Goal: Task Accomplishment & Management: Use online tool/utility

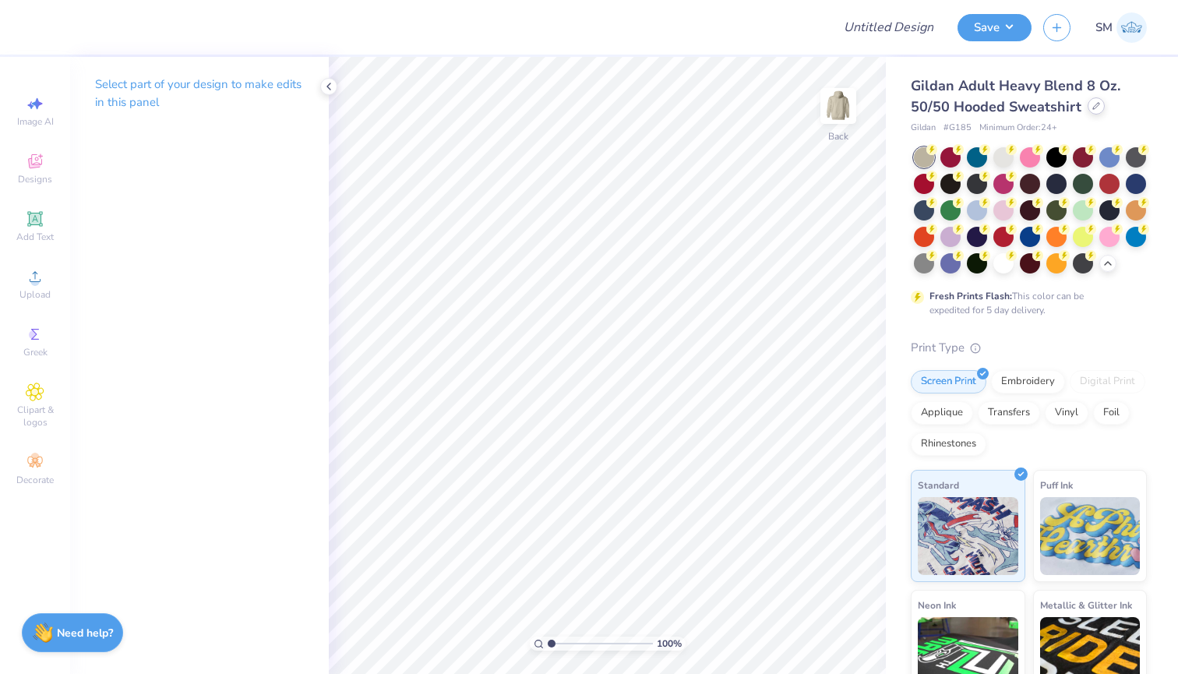
click at [1088, 112] on div at bounding box center [1095, 105] width 17 height 17
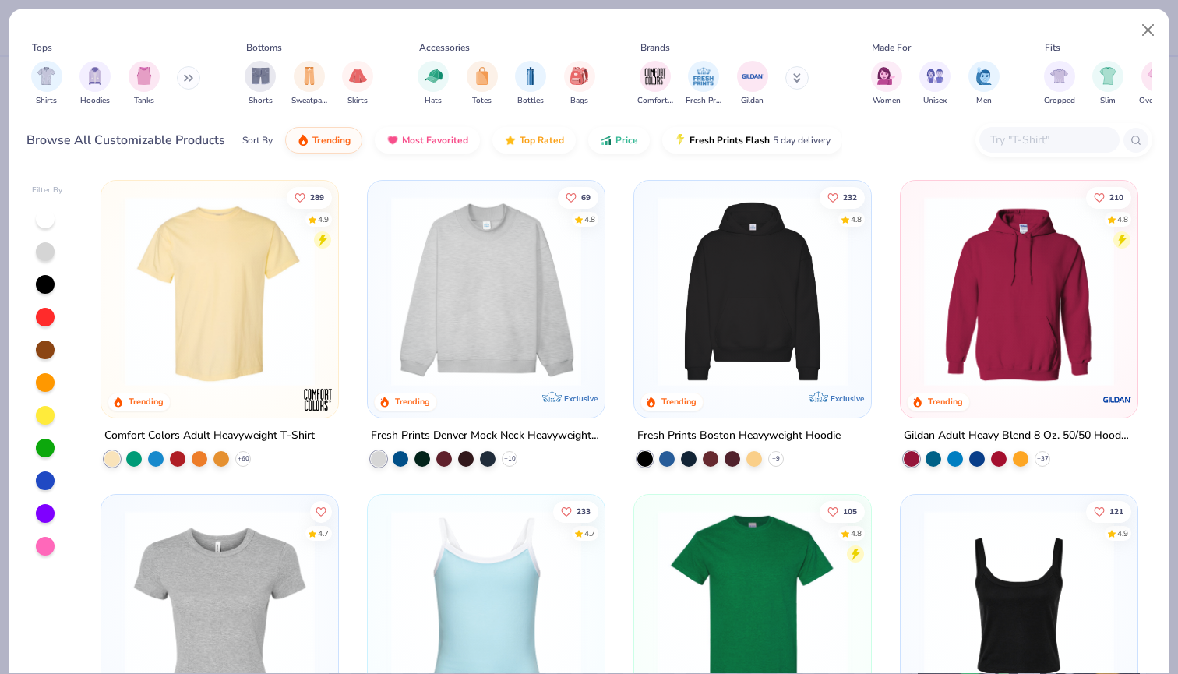
click at [1035, 143] on input "text" at bounding box center [1049, 140] width 120 height 18
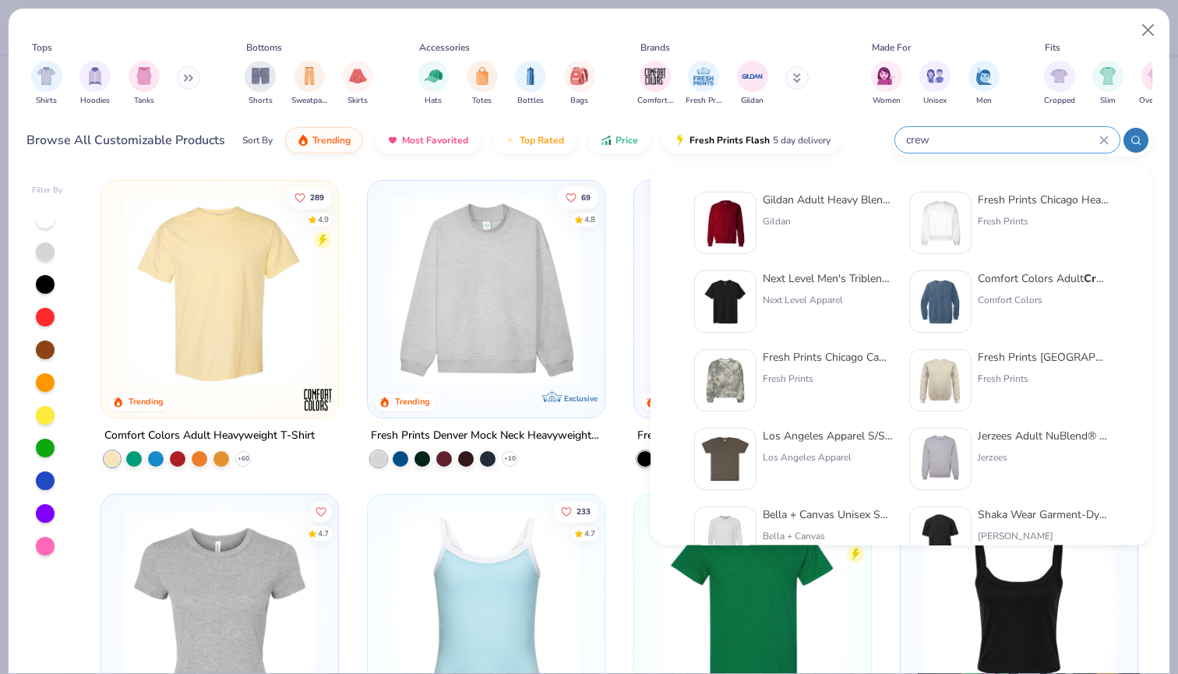
scroll to position [14, 0]
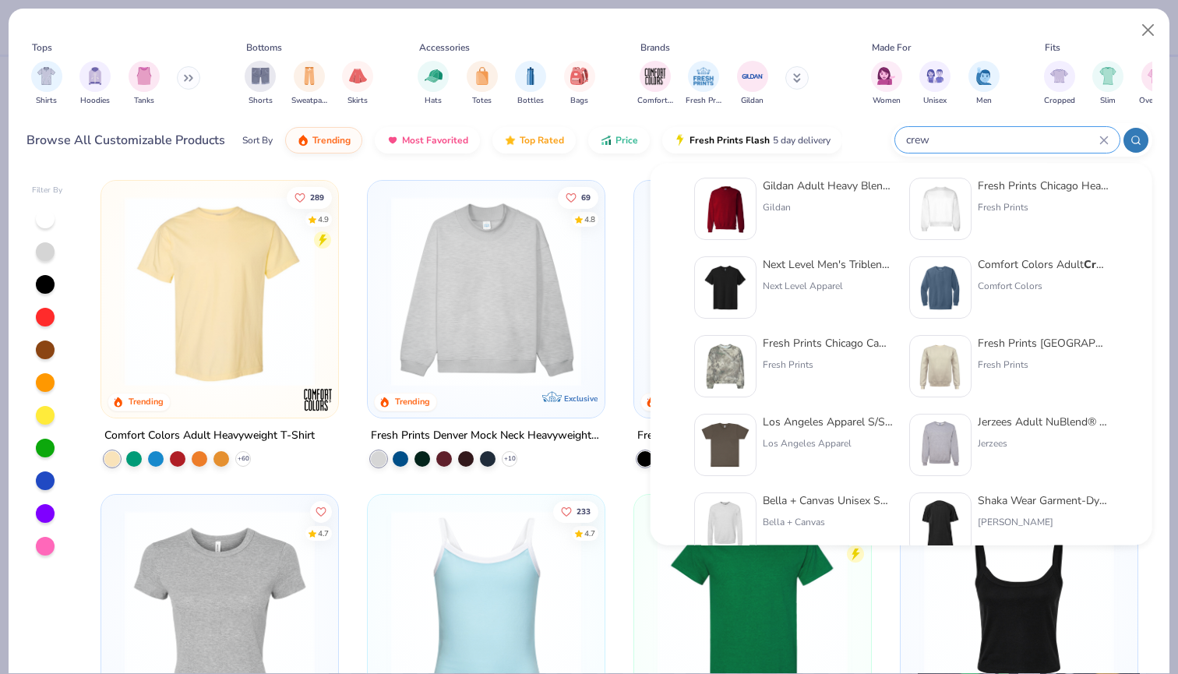
type input "crew"
click at [820, 182] on div "Gildan Adult Heavy Blend Adult 8 Oz. 50/50 Fleece Crew" at bounding box center [828, 186] width 131 height 16
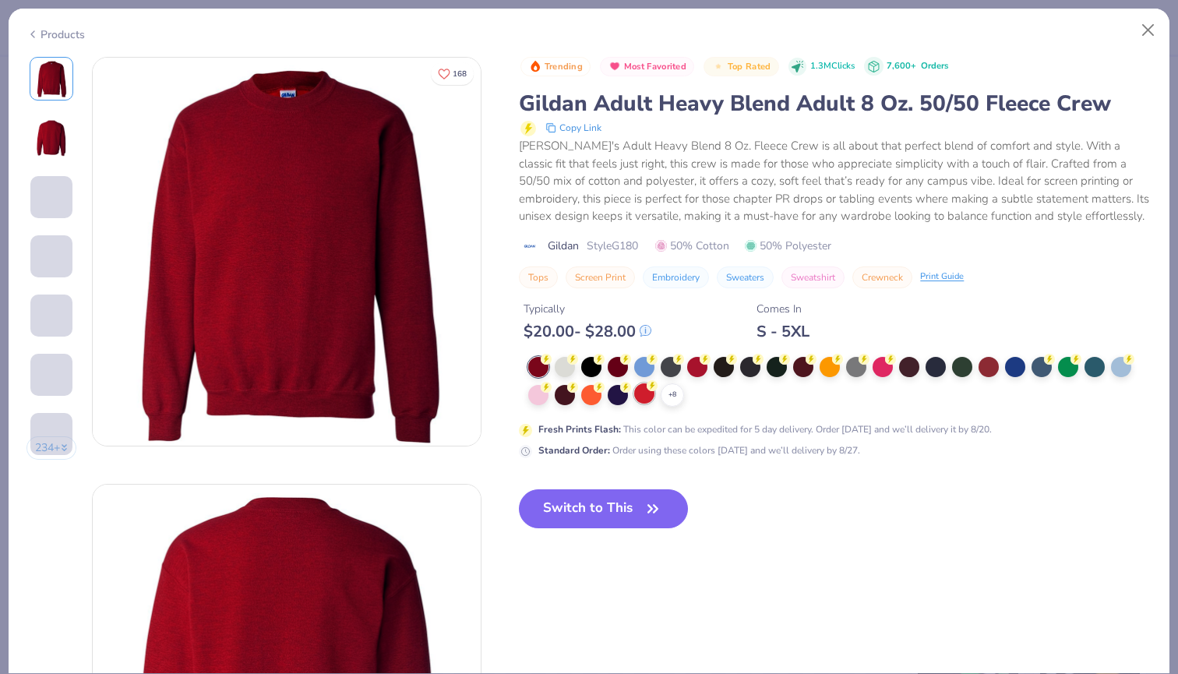
click at [0, 0] on icon at bounding box center [0, 0] width 0 height 0
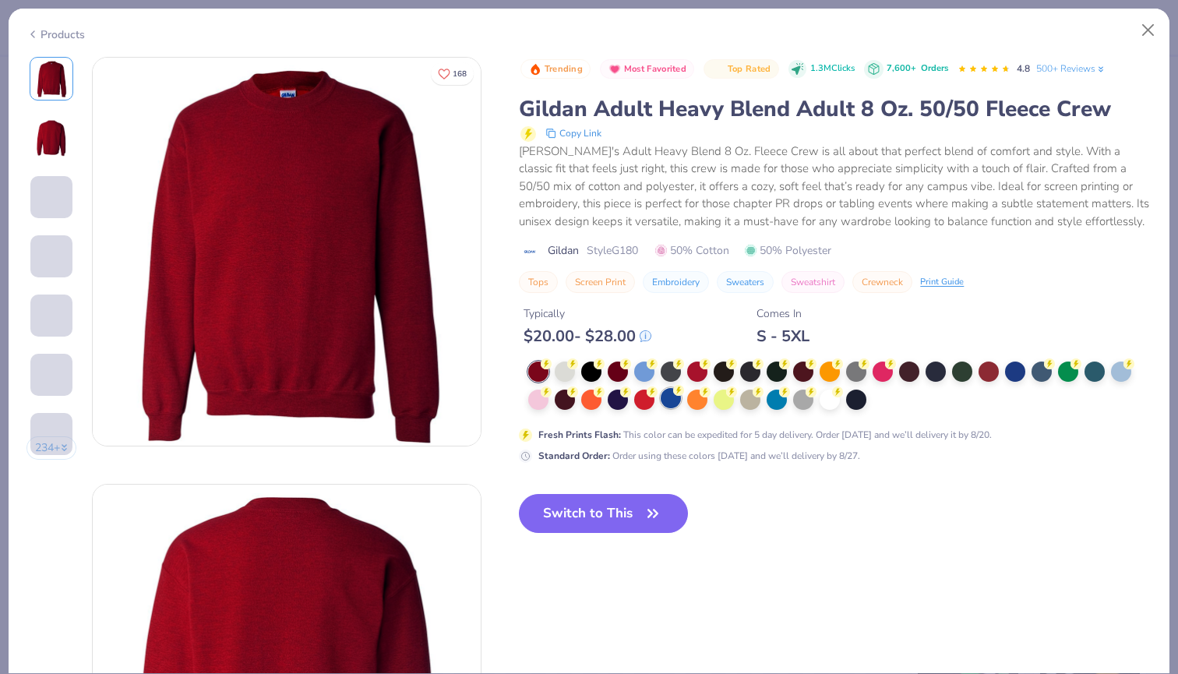
drag, startPoint x: 650, startPoint y: 397, endPoint x: 665, endPoint y: 397, distance: 15.6
click at [650, 397] on div at bounding box center [644, 399] width 20 height 20
click at [665, 397] on div at bounding box center [671, 398] width 20 height 20
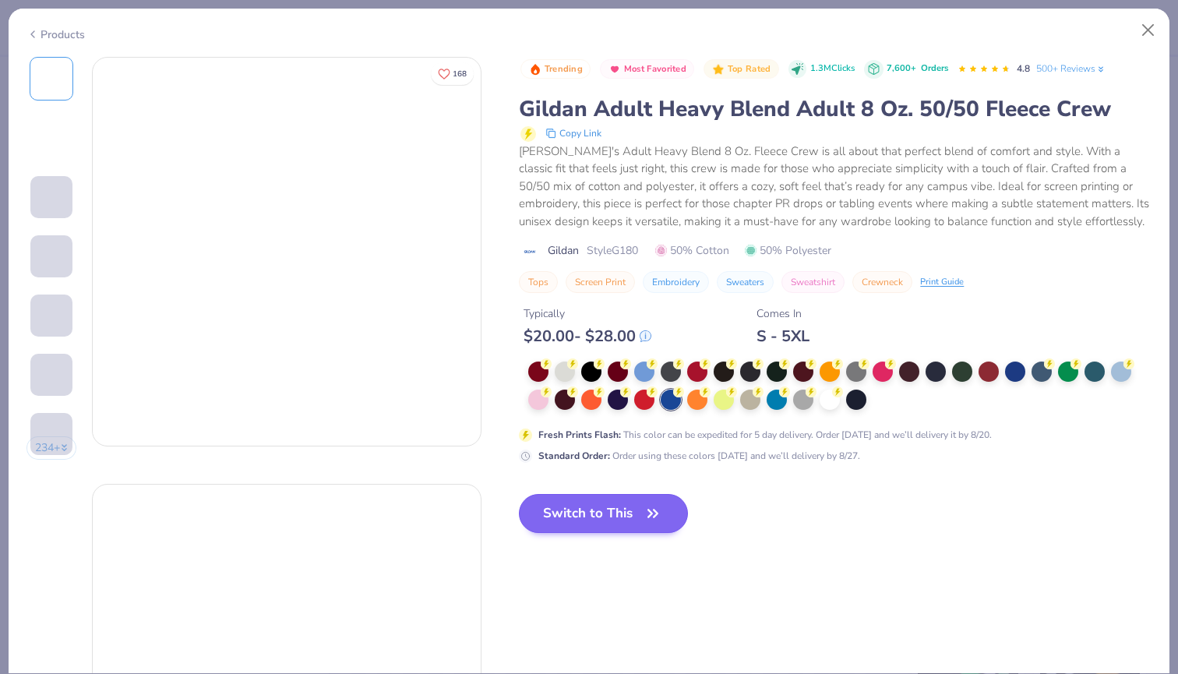
click at [641, 526] on button "Switch to This" at bounding box center [603, 513] width 169 height 39
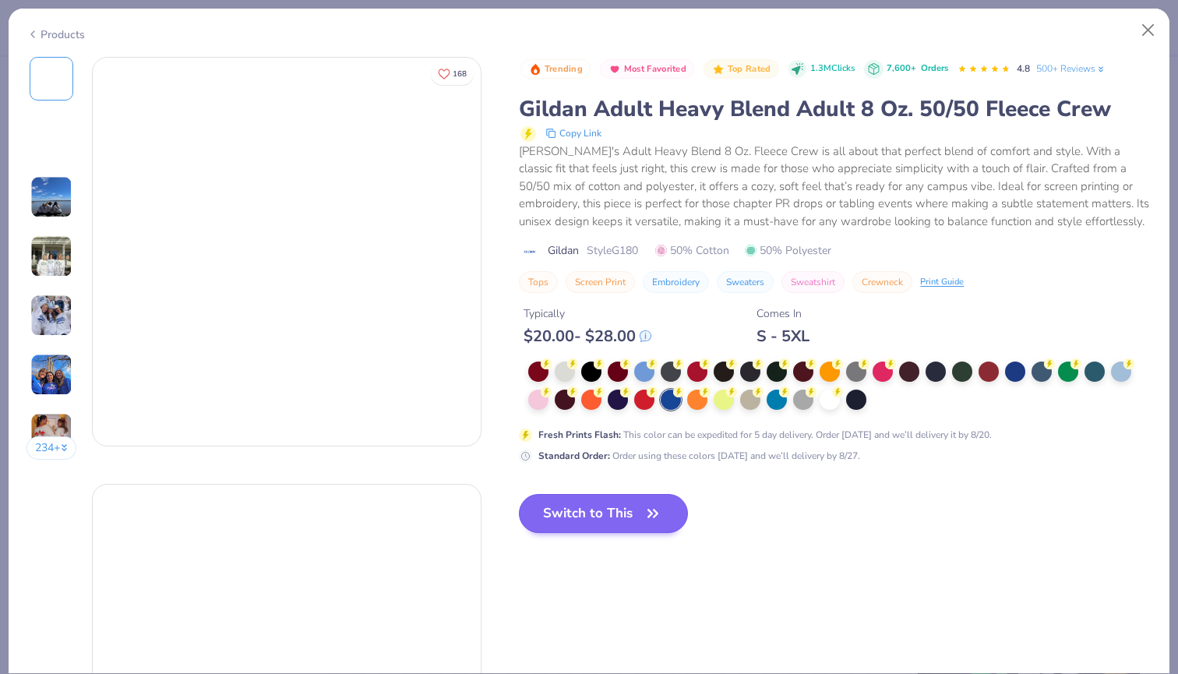
click at [637, 526] on button "Switch to This" at bounding box center [603, 513] width 169 height 39
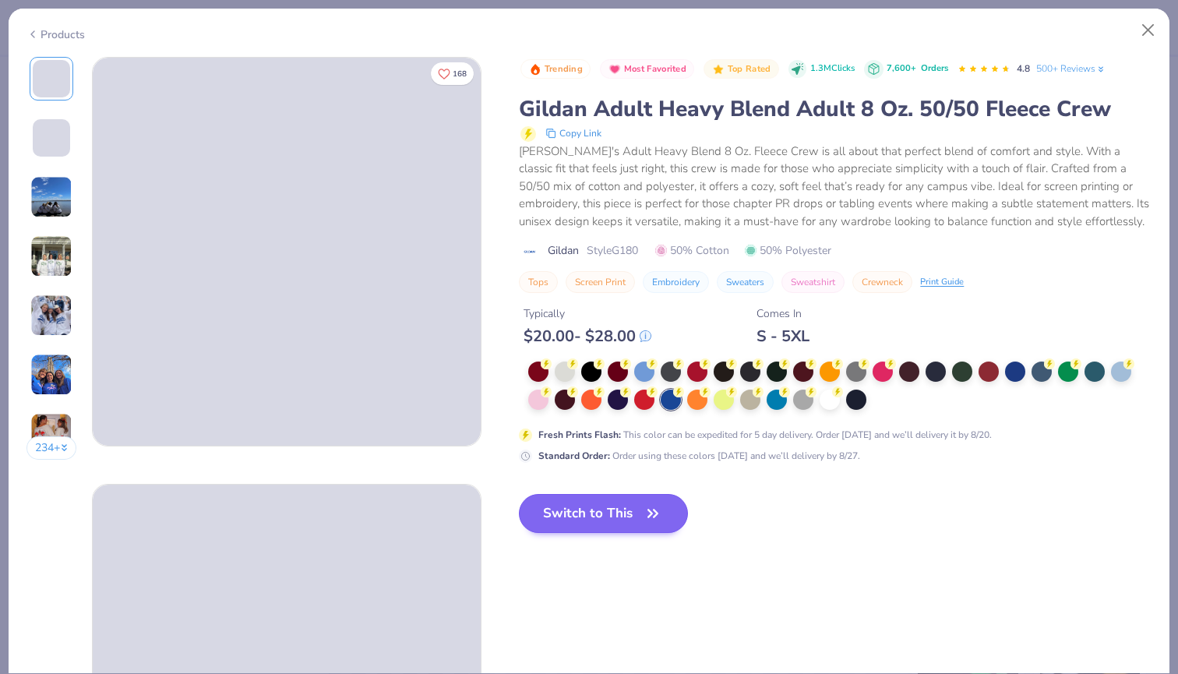
click at [635, 517] on button "Switch to This" at bounding box center [603, 513] width 169 height 39
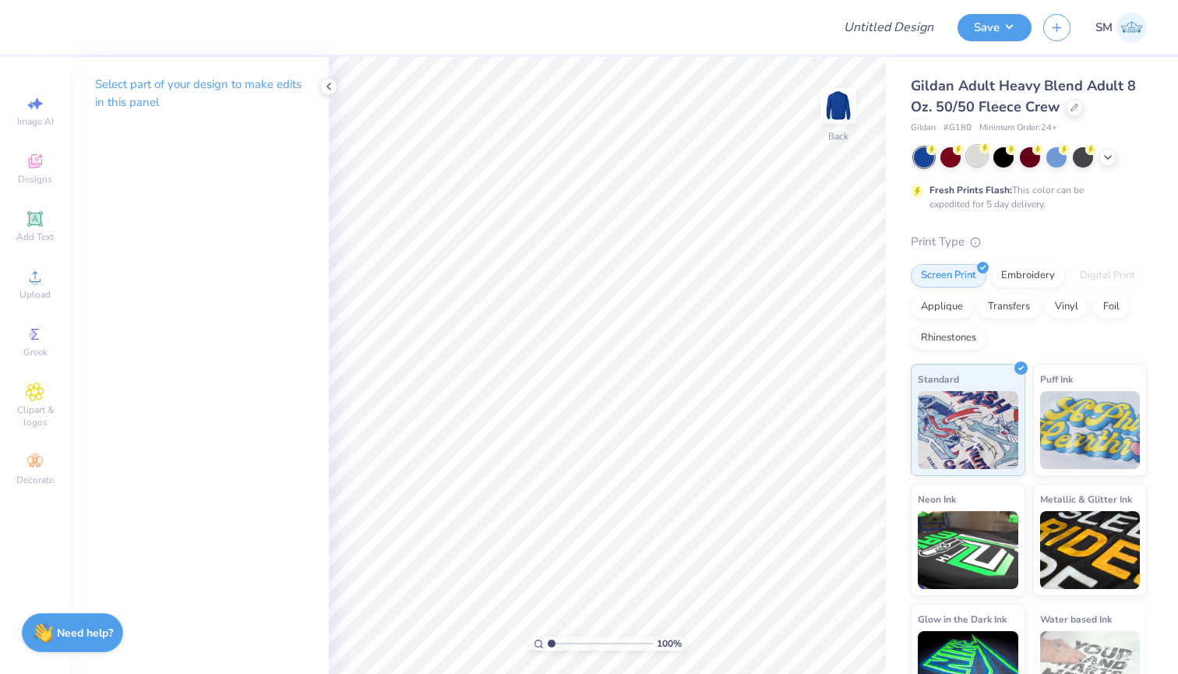
click at [977, 154] on div at bounding box center [977, 156] width 20 height 20
click at [1105, 160] on icon at bounding box center [1107, 156] width 12 height 12
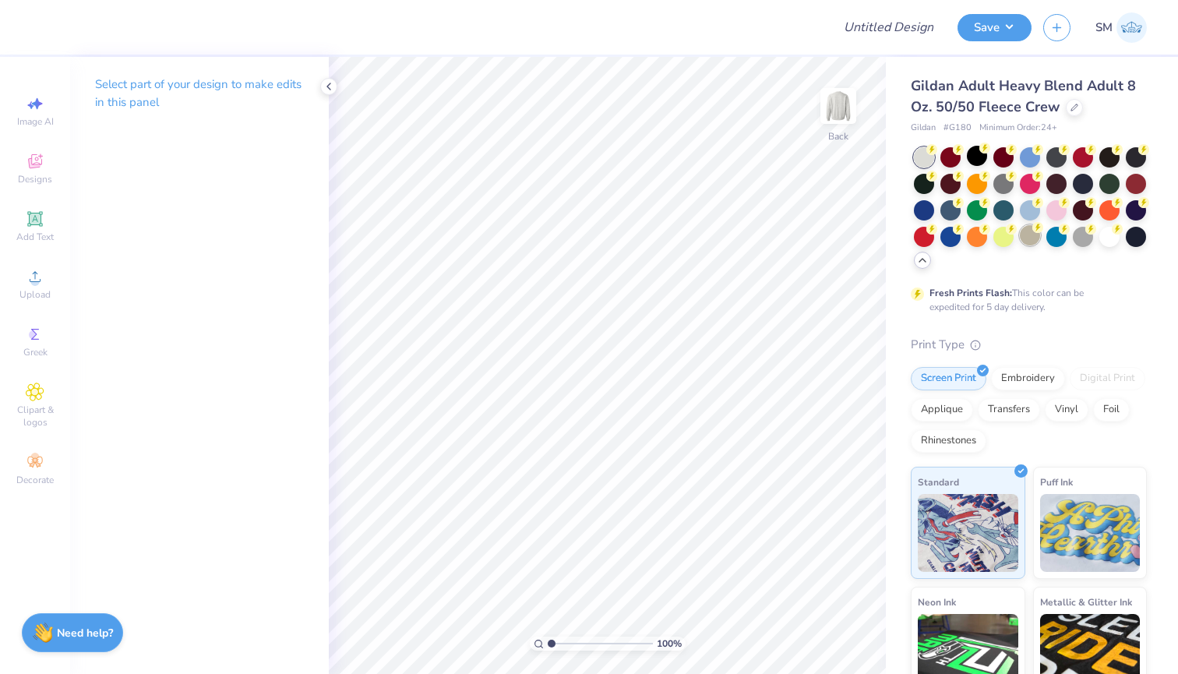
click at [1034, 233] on div at bounding box center [1030, 235] width 20 height 20
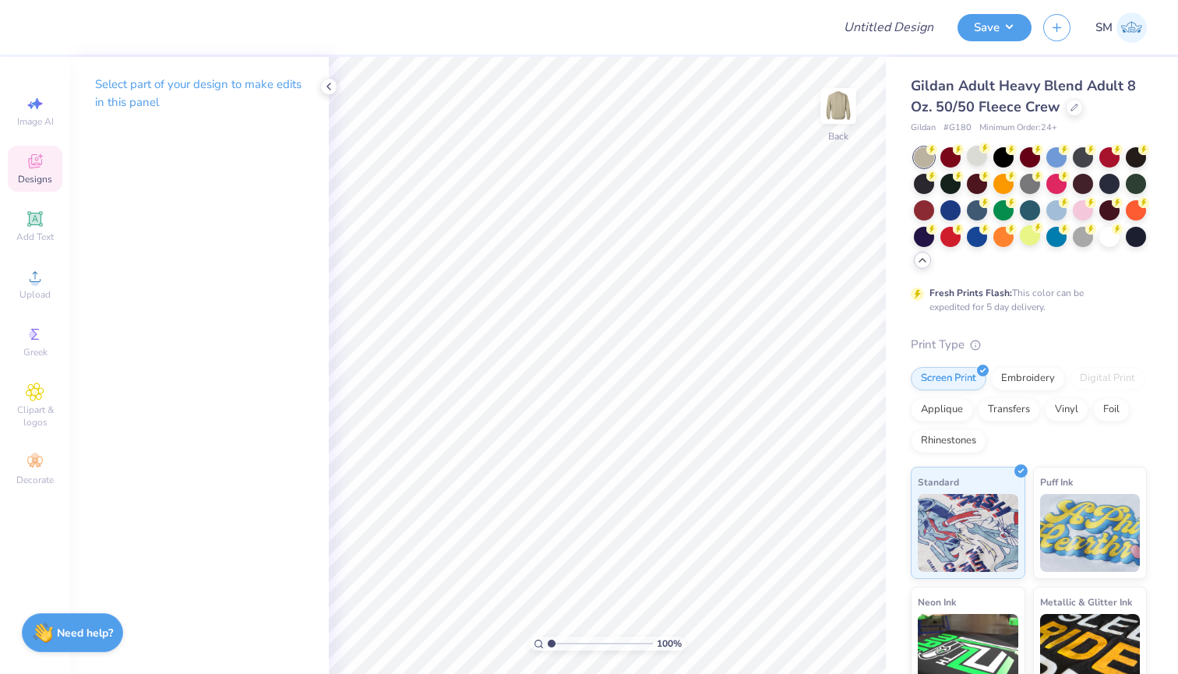
click at [44, 175] on span "Designs" at bounding box center [35, 179] width 34 height 12
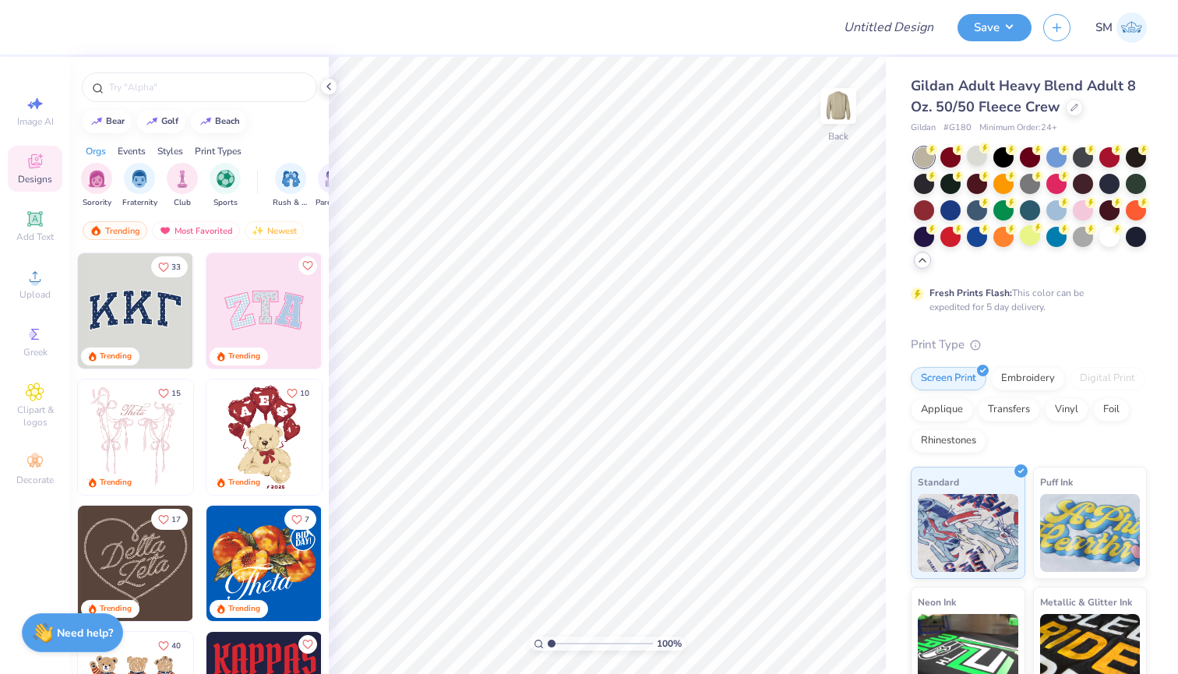
click at [199, 105] on div at bounding box center [199, 83] width 259 height 53
click at [199, 92] on input "text" at bounding box center [206, 87] width 199 height 16
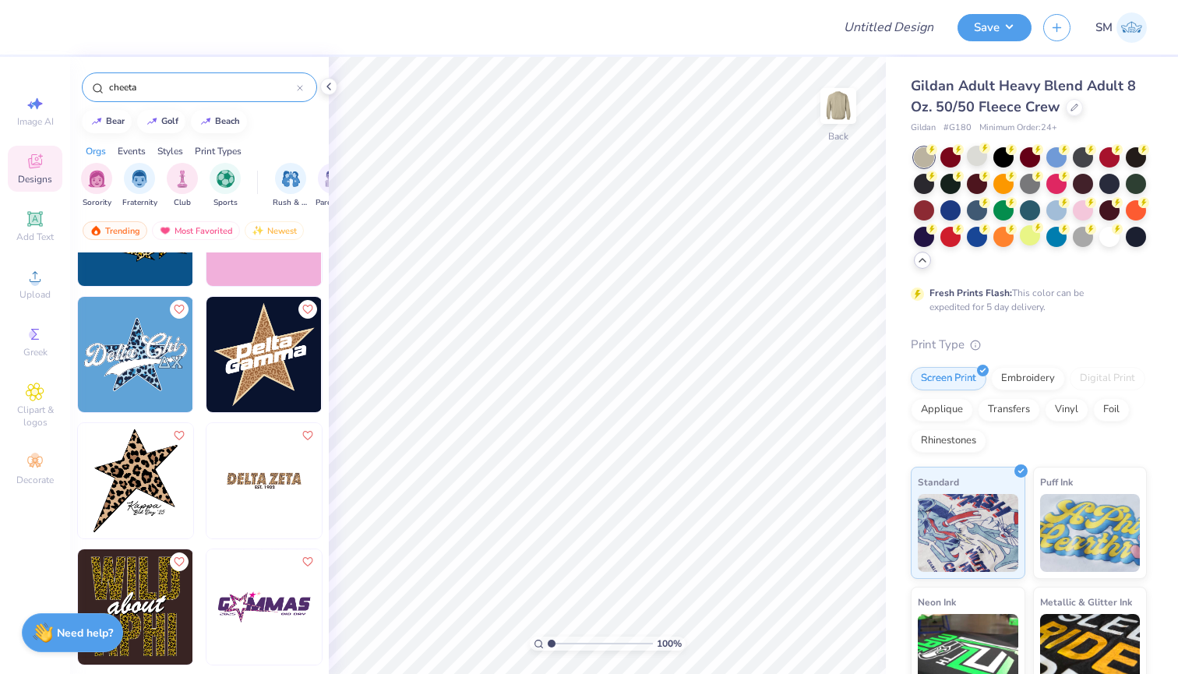
scroll to position [219, 0]
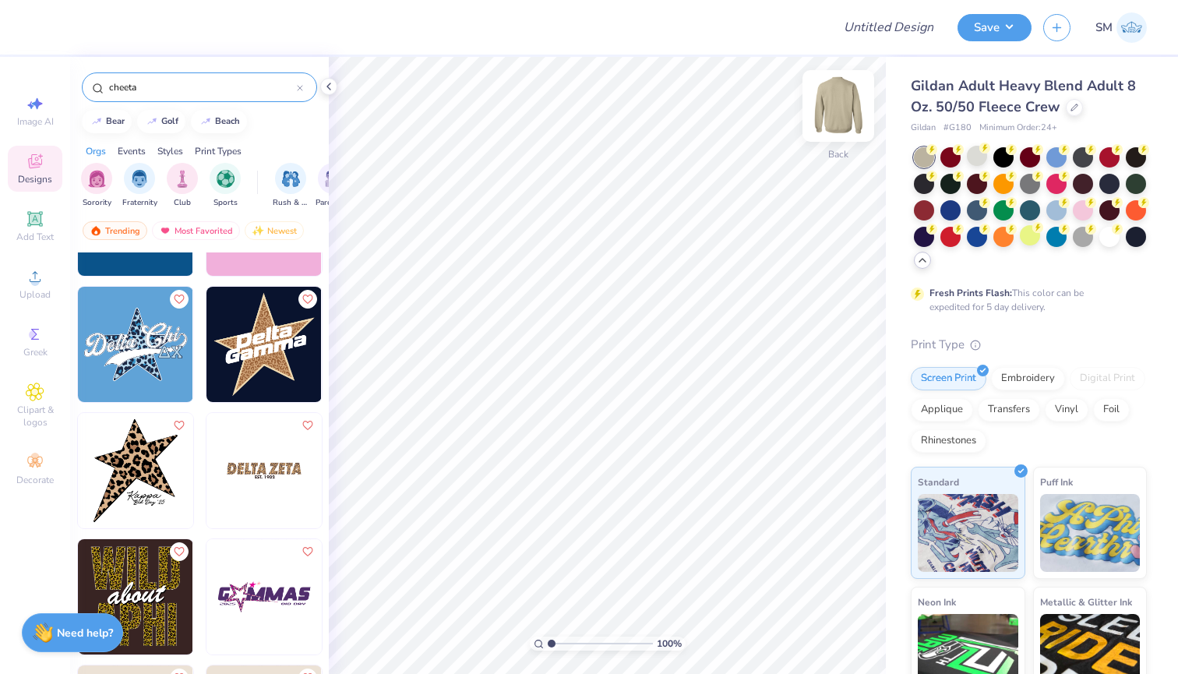
type input "cheeta"
click at [841, 107] on img at bounding box center [838, 106] width 62 height 62
click at [140, 453] on img at bounding box center [135, 470] width 115 height 115
click at [851, 115] on img at bounding box center [838, 106] width 62 height 62
click at [277, 444] on img at bounding box center [263, 470] width 115 height 115
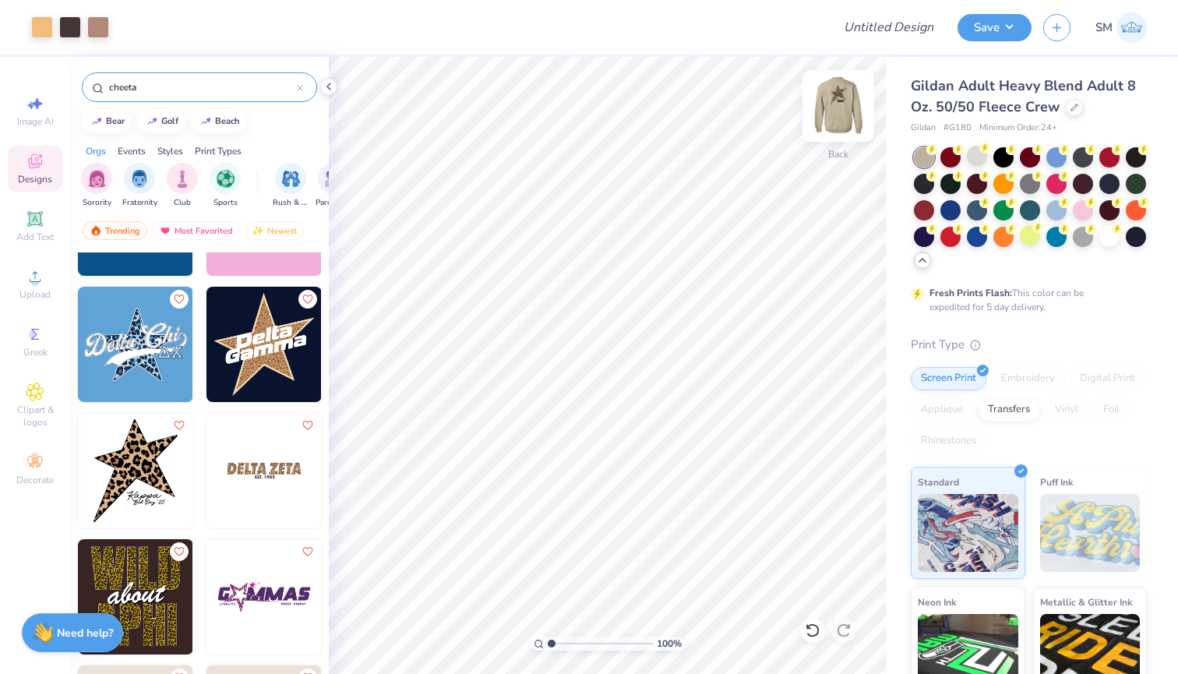
click at [851, 109] on img at bounding box center [838, 106] width 62 height 62
click at [843, 105] on img at bounding box center [838, 106] width 62 height 62
click at [40, 33] on div at bounding box center [42, 26] width 22 height 22
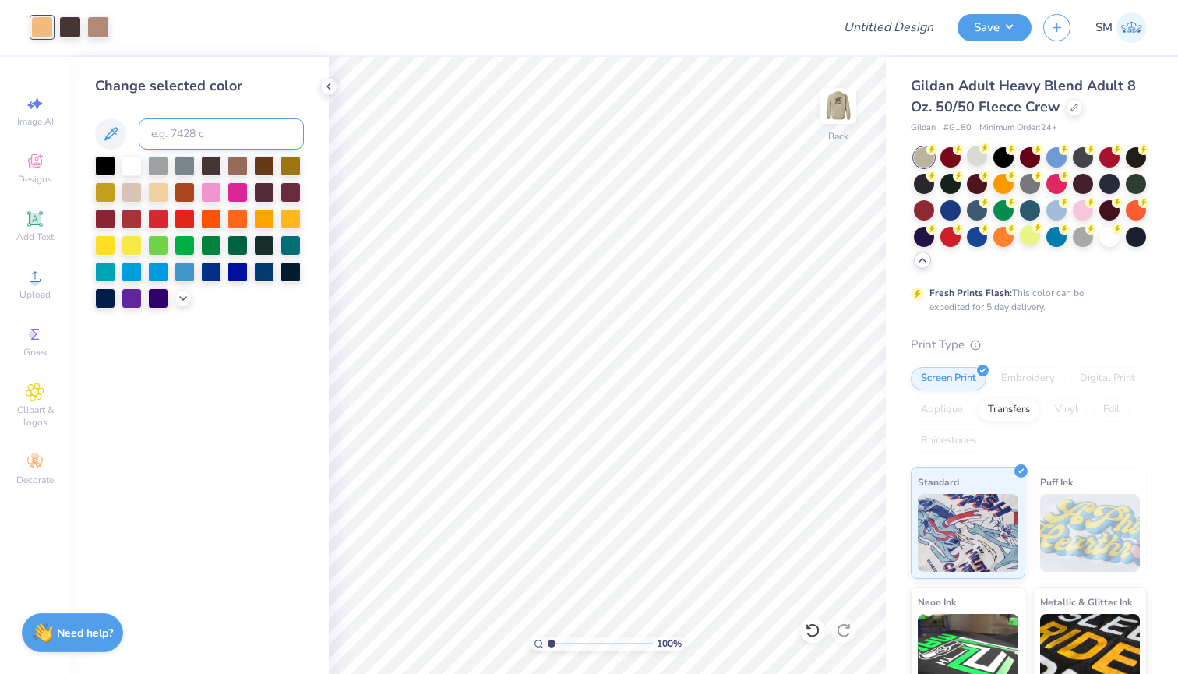
click at [167, 146] on input at bounding box center [221, 133] width 165 height 31
type input "727"
click at [220, 136] on input "727" at bounding box center [221, 133] width 165 height 31
click at [827, 128] on img at bounding box center [838, 106] width 62 height 62
click at [855, 103] on img at bounding box center [838, 106] width 62 height 62
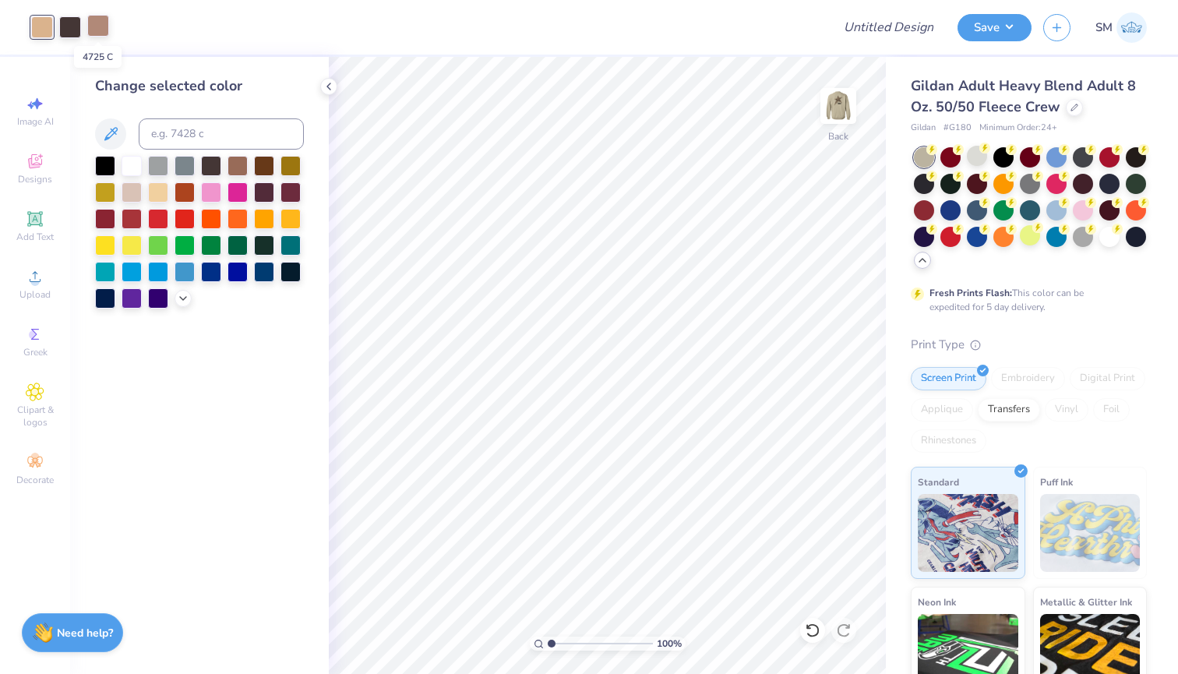
click at [104, 32] on div at bounding box center [98, 26] width 22 height 22
click at [169, 142] on input at bounding box center [221, 133] width 165 height 31
type input "4645"
click at [73, 27] on div at bounding box center [70, 26] width 22 height 22
click at [107, 166] on div at bounding box center [105, 164] width 20 height 20
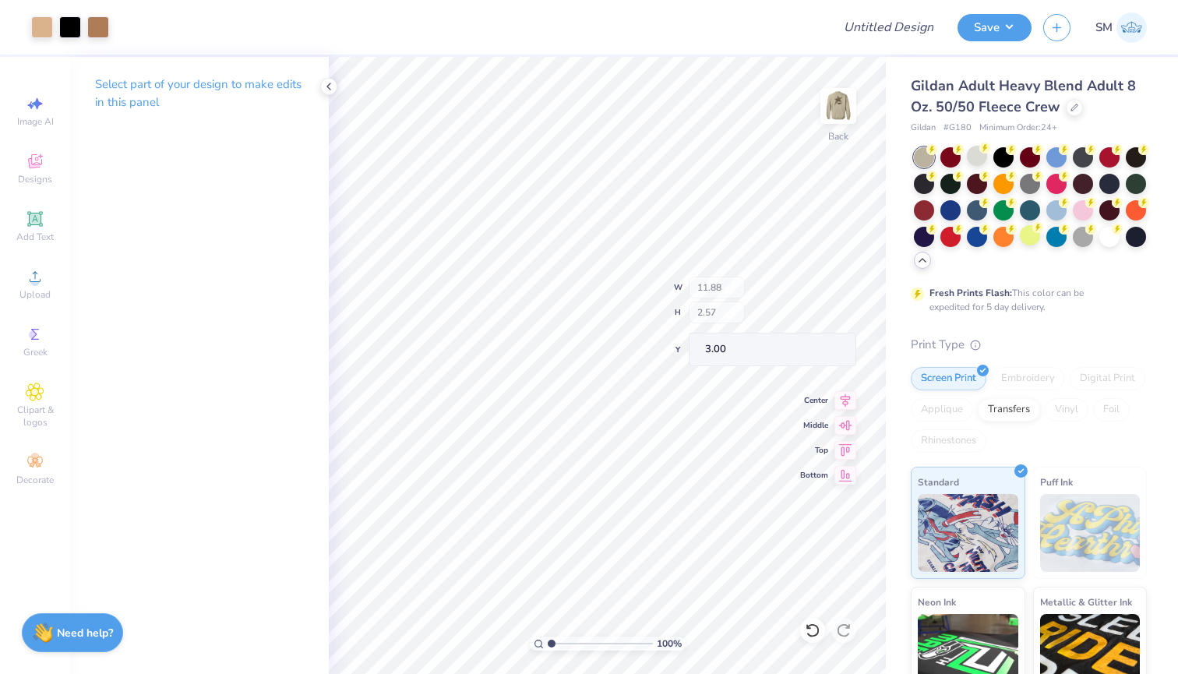
type input "11.74"
type input "1.87"
type input "11.84"
click at [711, 296] on div "100 % Back W 11.84 H 1.87 Y 3.00 Center Middle Top Bottom" at bounding box center [607, 365] width 557 height 617
click at [845, 114] on img at bounding box center [838, 106] width 62 height 62
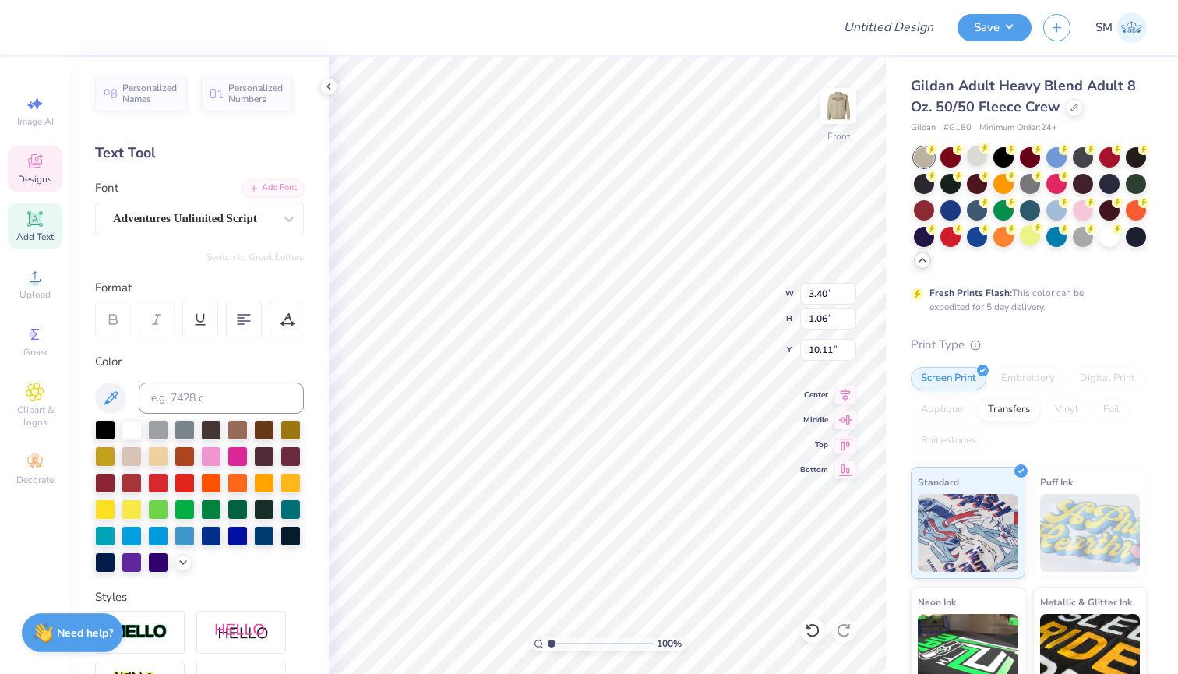
type textarea "t"
type textarea "theta Phi Alpha"
type input "10.20"
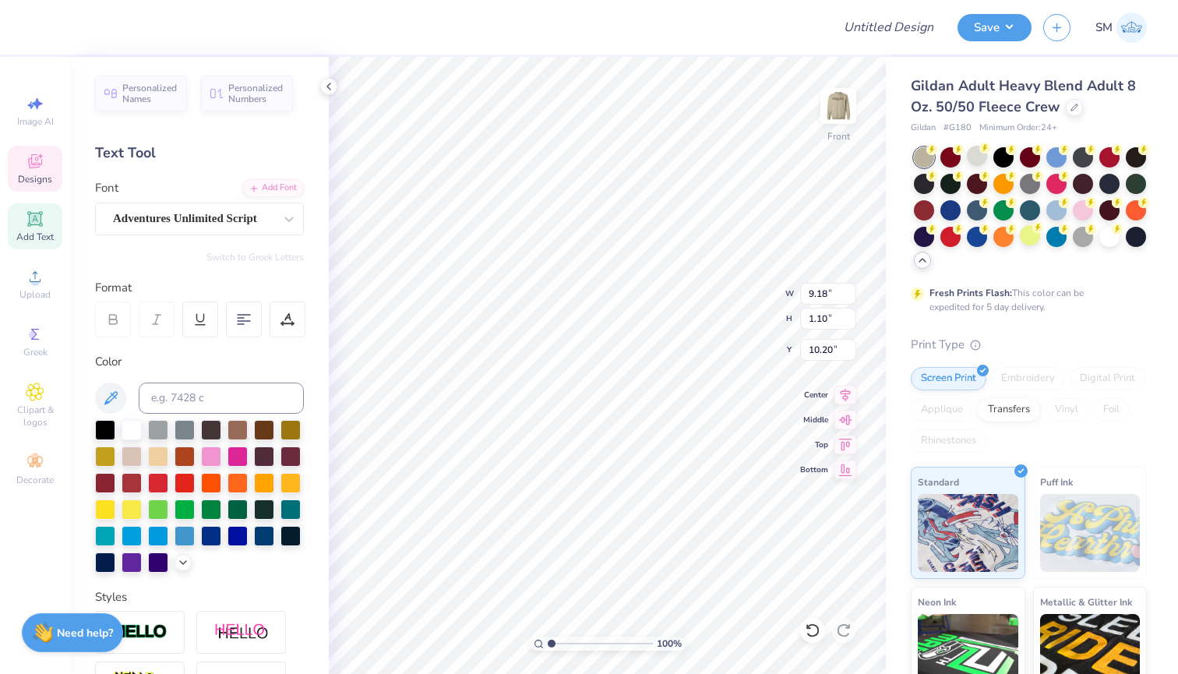
type input "6.71"
type input "0.80"
type input "10.21"
type textarea "Theta Phi Alpha"
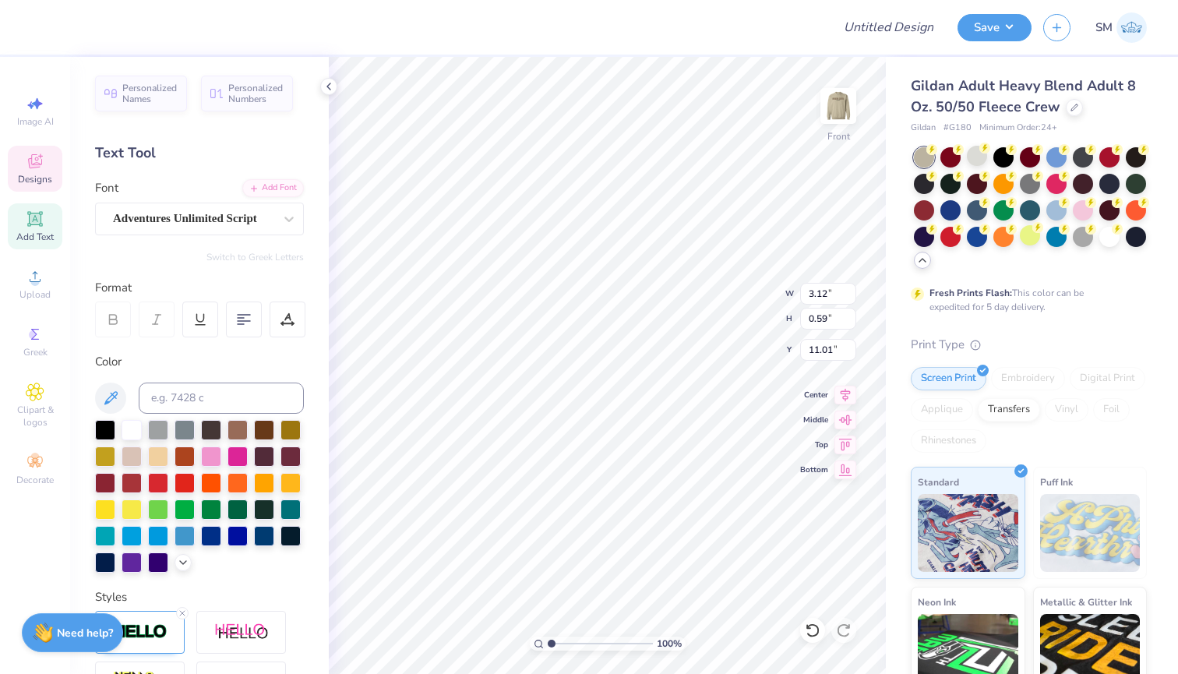
type input "13.81"
type input "6.92"
type input "0.80"
type input "10.69"
type input "8.36"
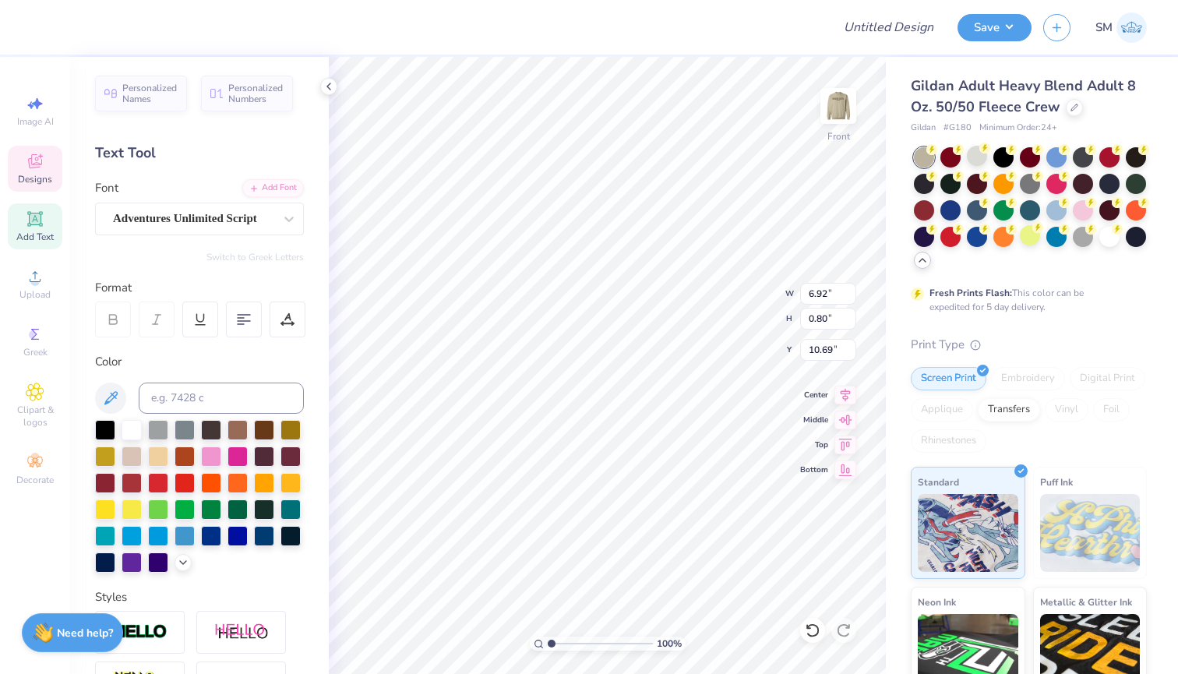
type input "10.25"
type input "3.00"
type input "5.58"
type input "0.65"
type input "10.52"
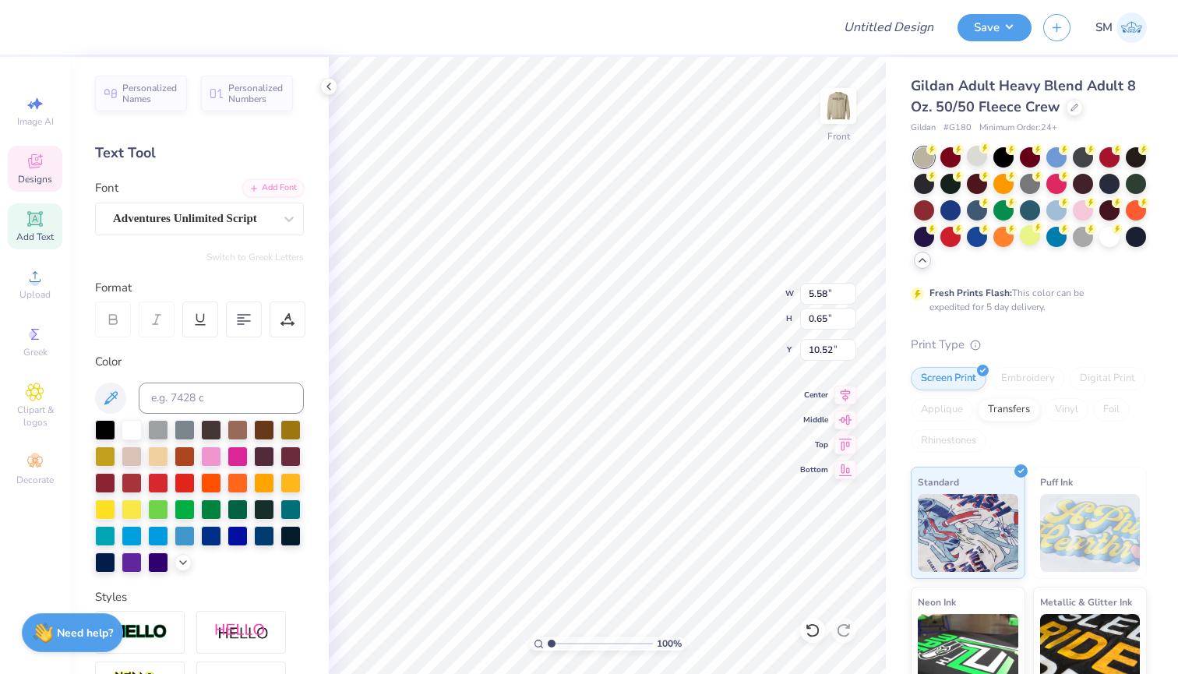
type input "12.23"
type input "7.88"
type input "0.92"
type input "12.33"
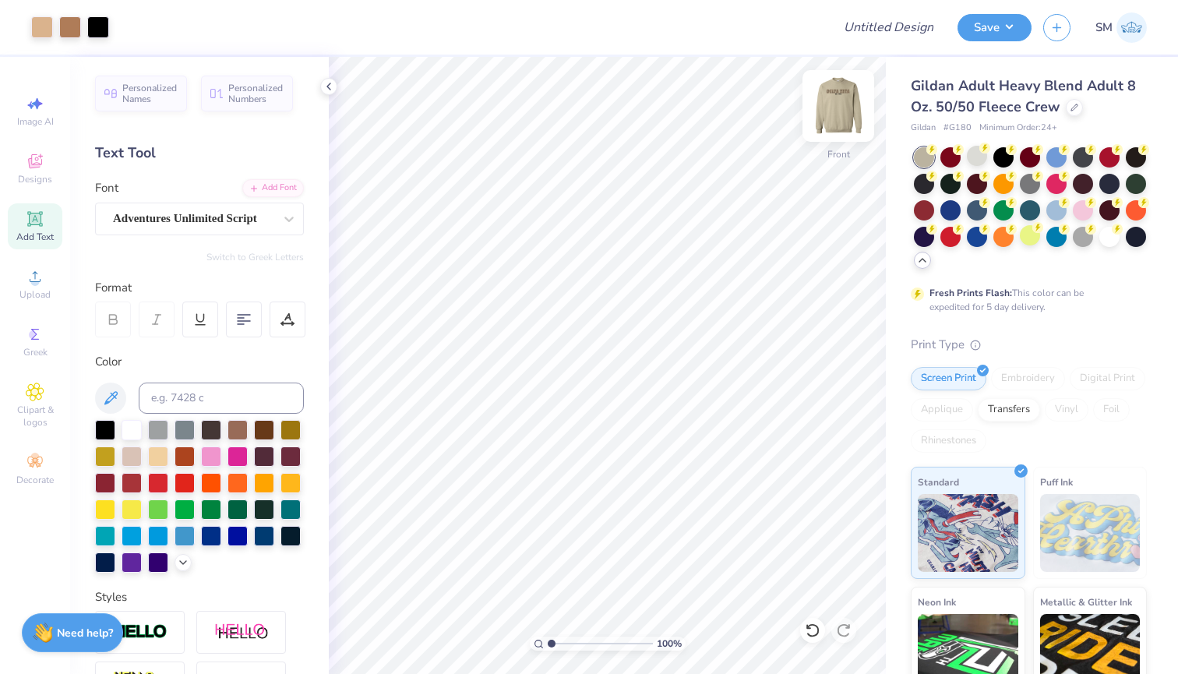
click at [846, 96] on img at bounding box center [838, 106] width 62 height 62
click at [820, 112] on img at bounding box center [838, 106] width 62 height 62
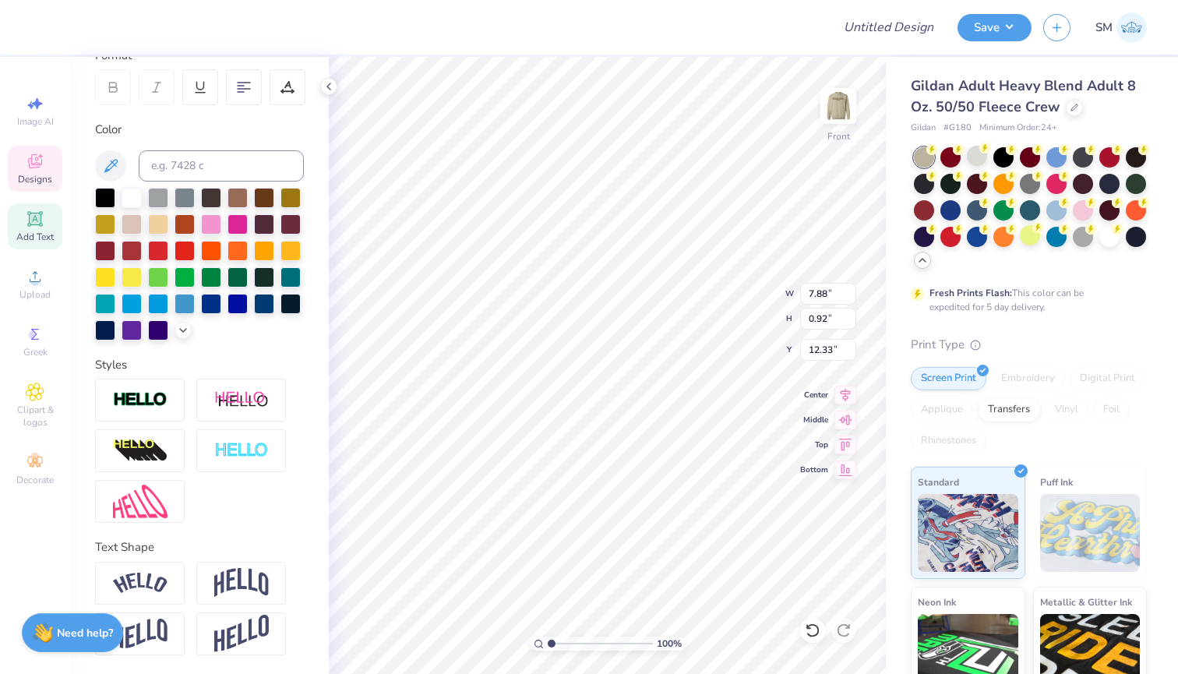
scroll to position [232, 0]
type textarea "Theta Phi"
type input "10.39"
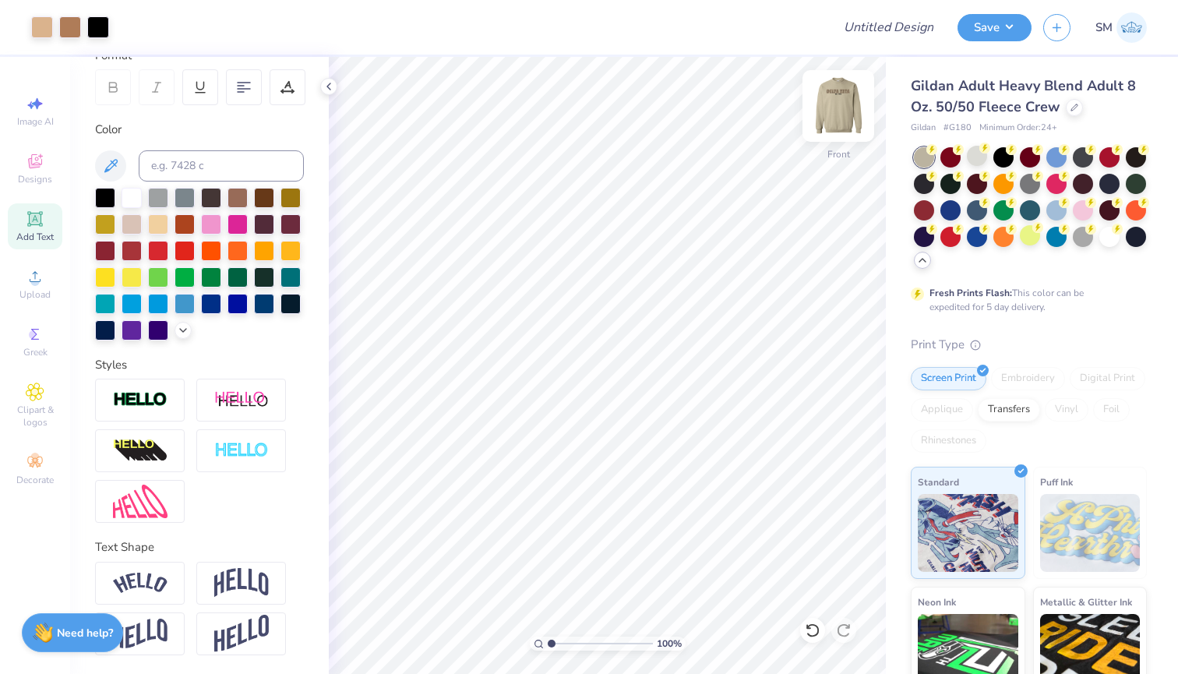
click at [835, 107] on img at bounding box center [838, 106] width 62 height 62
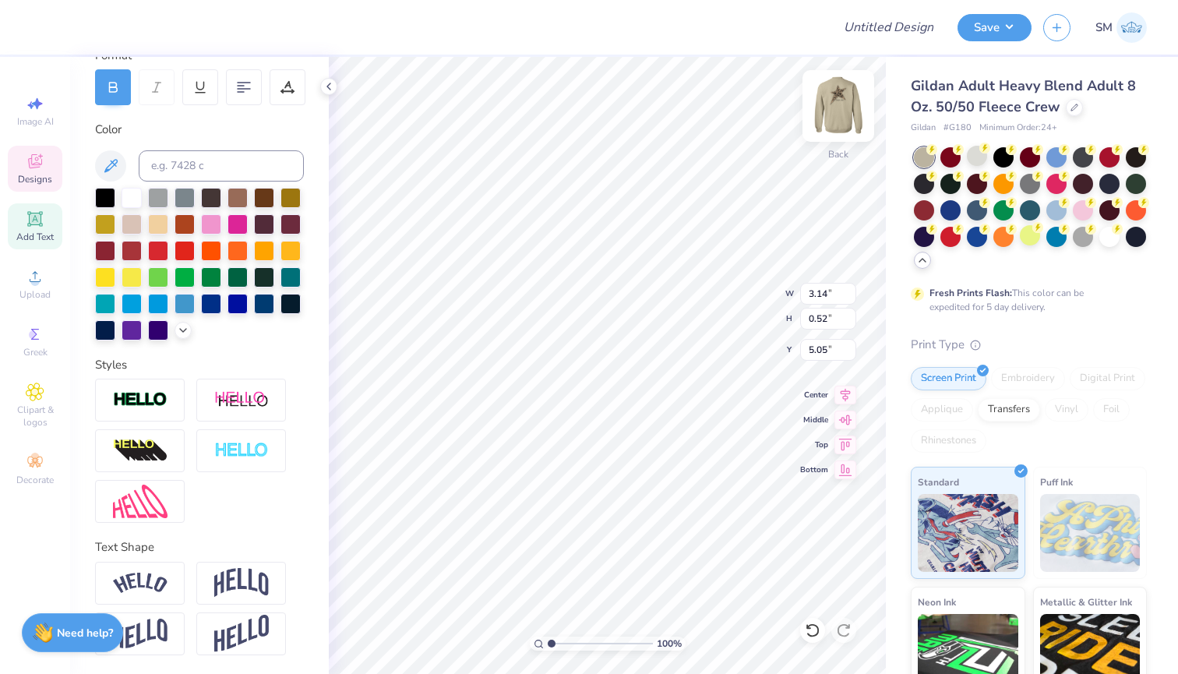
click at [843, 110] on img at bounding box center [838, 106] width 62 height 62
type input "11.22"
type input "2.30"
type input "0.38"
type input "11.22"
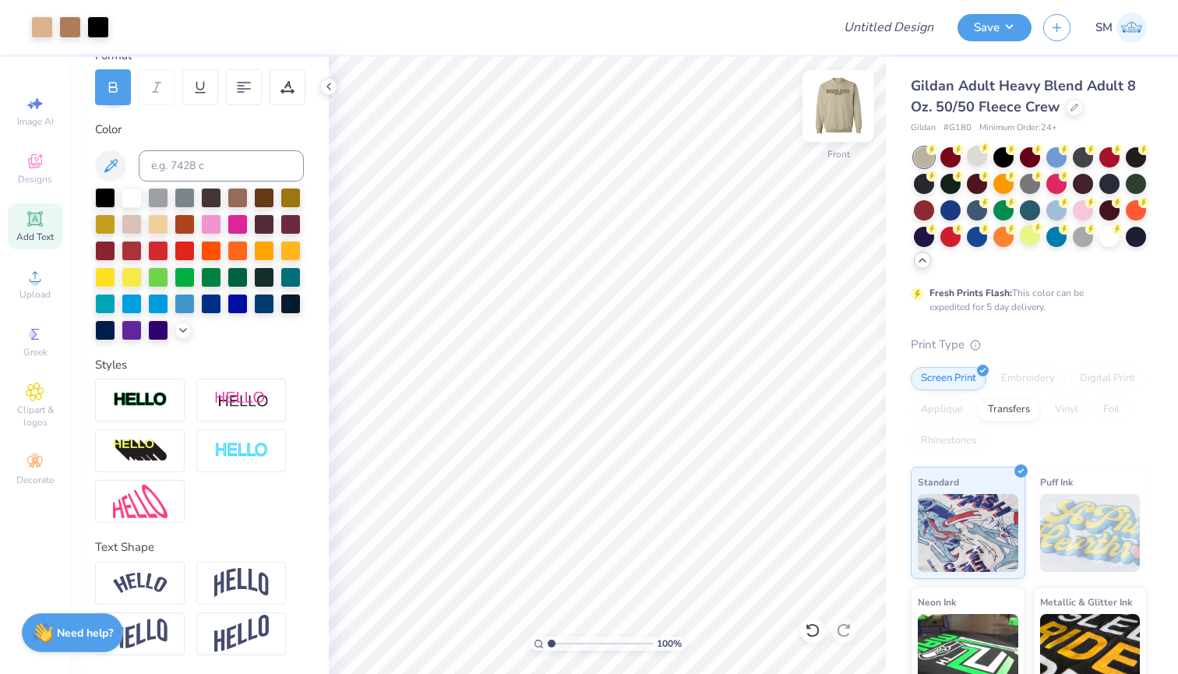
click at [823, 124] on img at bounding box center [838, 106] width 62 height 62
type textarea "EXEC 2025"
click at [975, 30] on button "Save" at bounding box center [994, 25] width 74 height 27
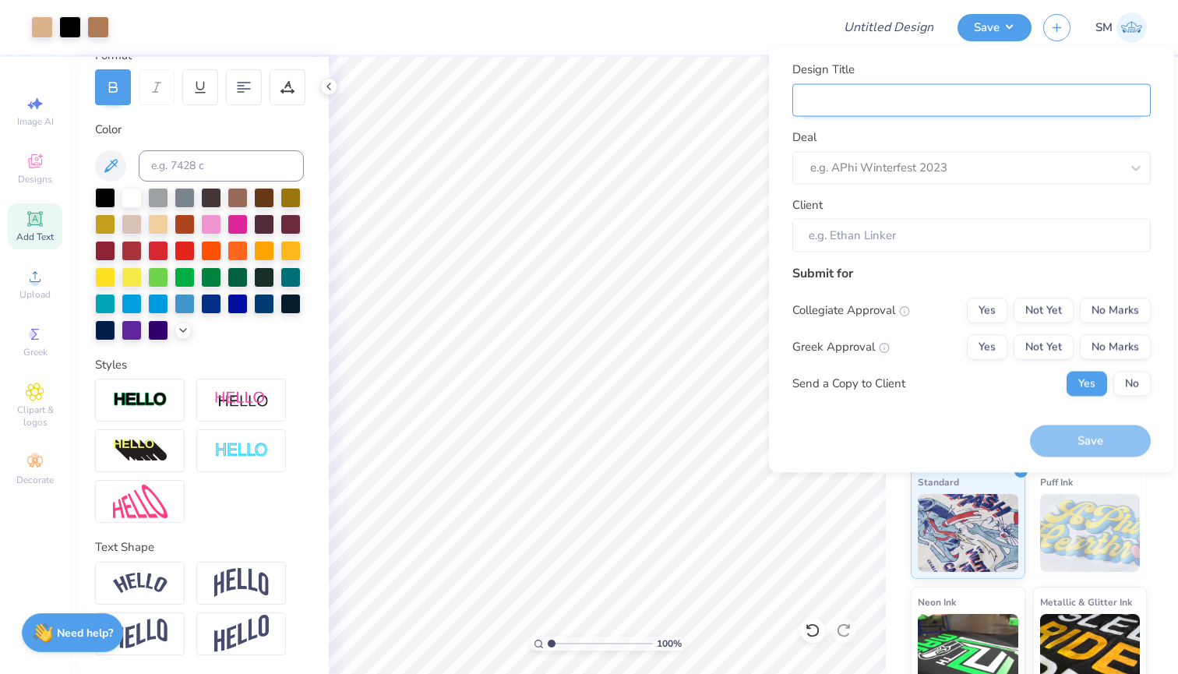
click at [992, 98] on input "Design Title" at bounding box center [971, 99] width 358 height 33
type input "T"
type input "TP"
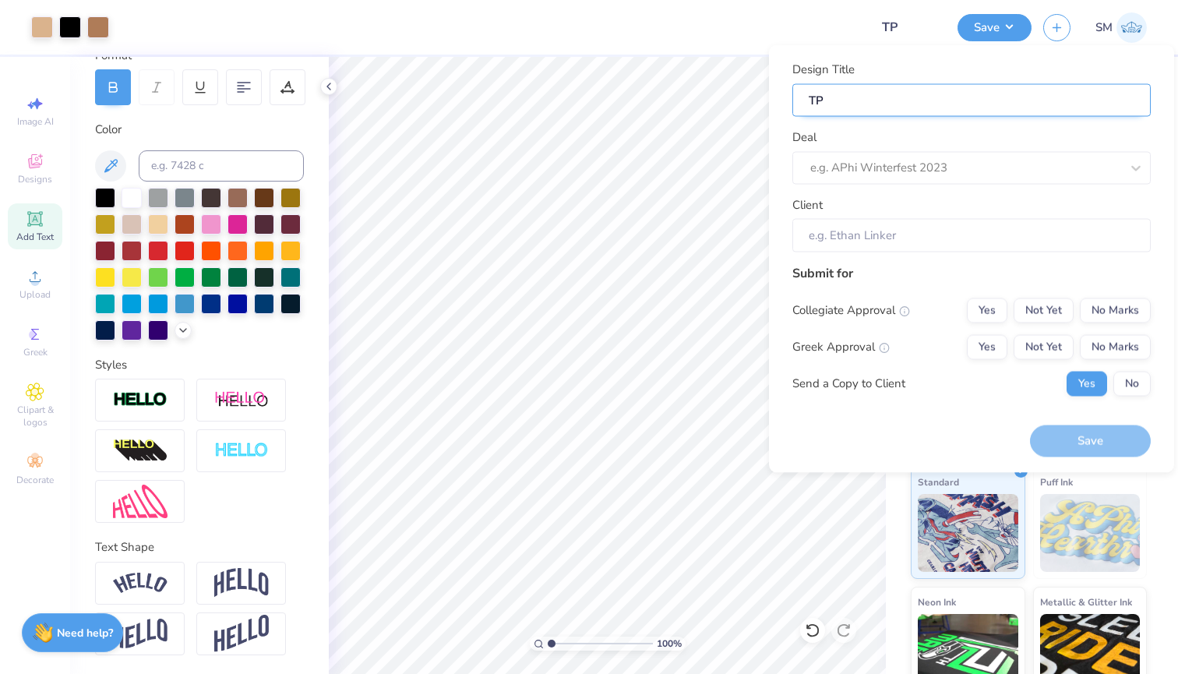
type input "TPA"
type input "TPA E"
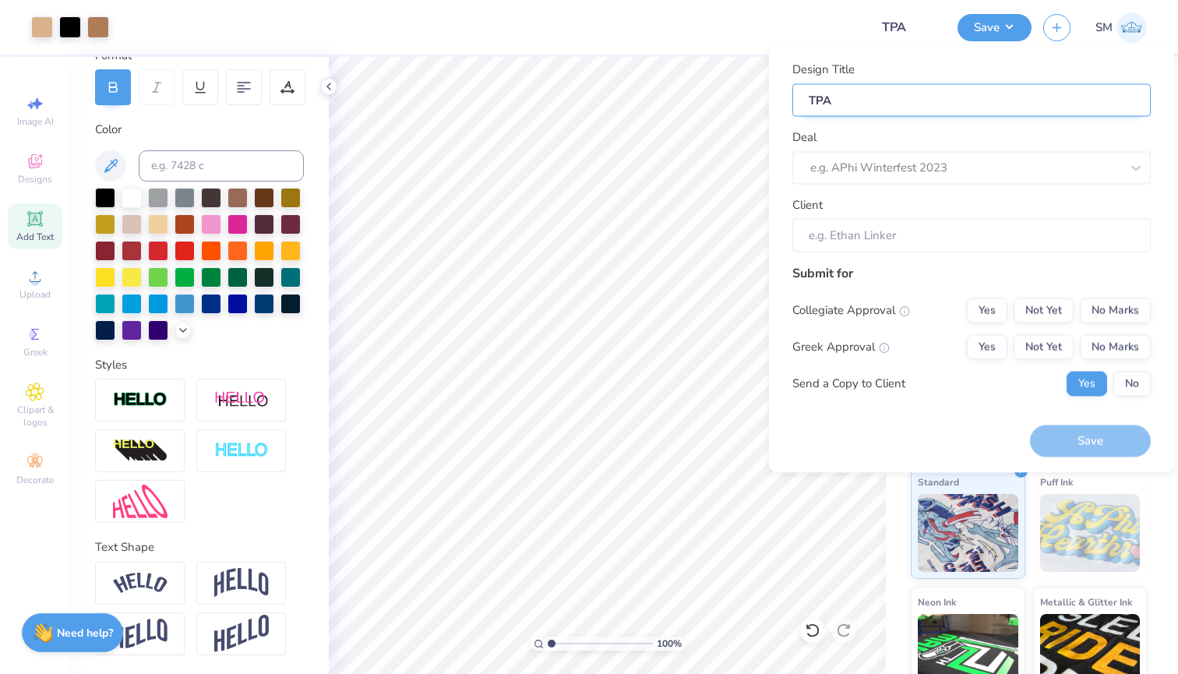
type input "TPA E"
type input "TPA Ex"
type input "TPA Exe"
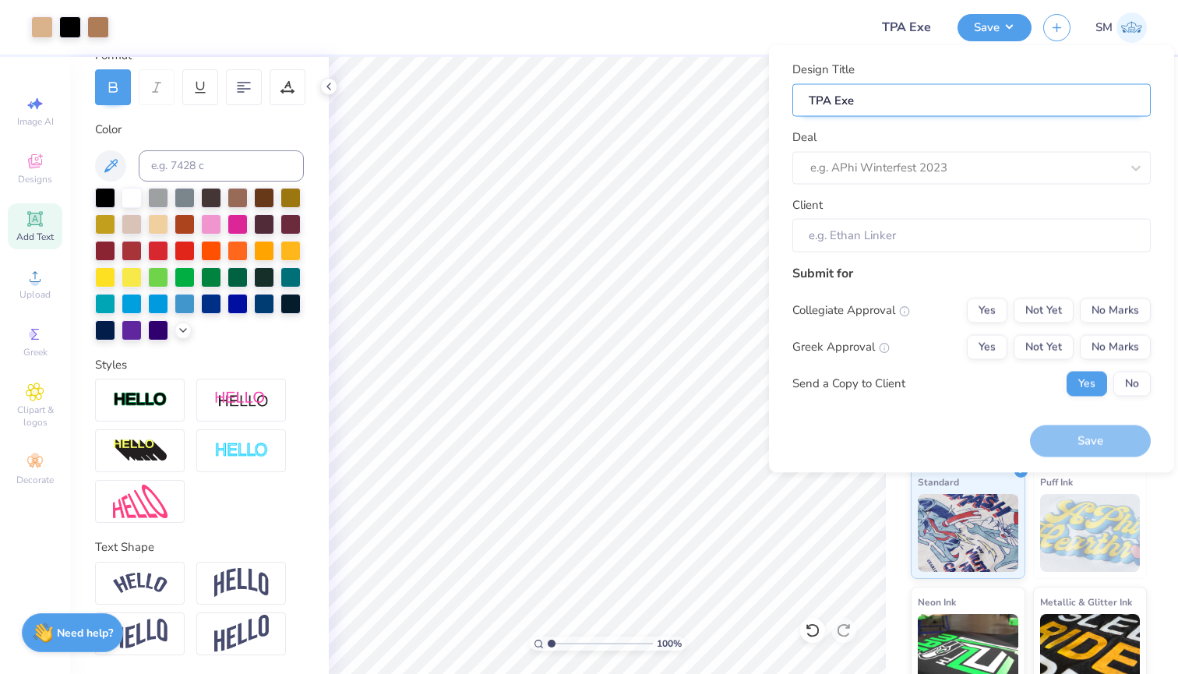
type input "TPA Exec"
type input "TPA Exec c"
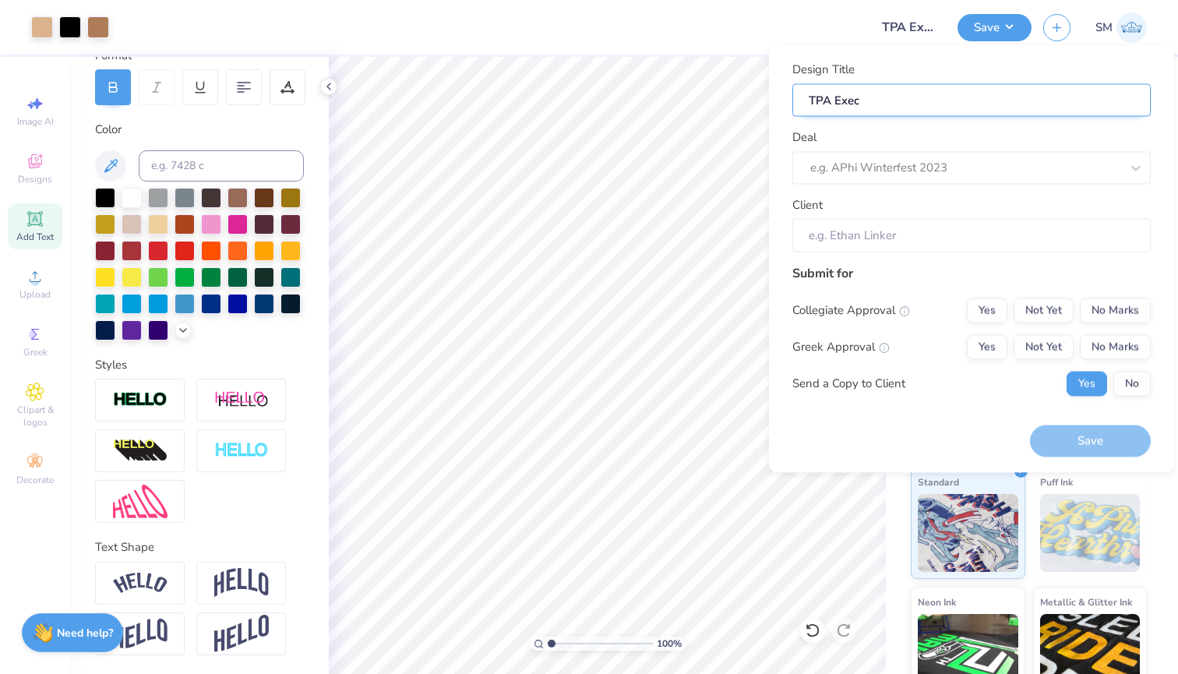
type input "TPA Exec c"
type input "TPA Exec cr"
type input "TPA Exec cre"
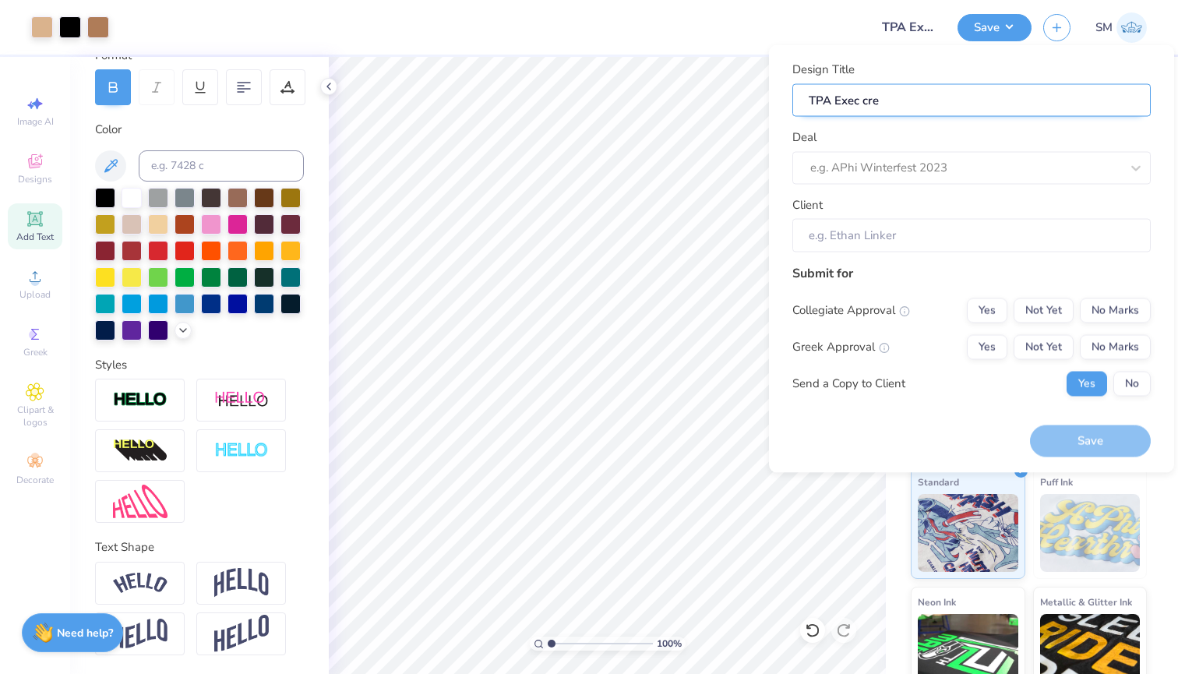
type input "TPA Exec crew"
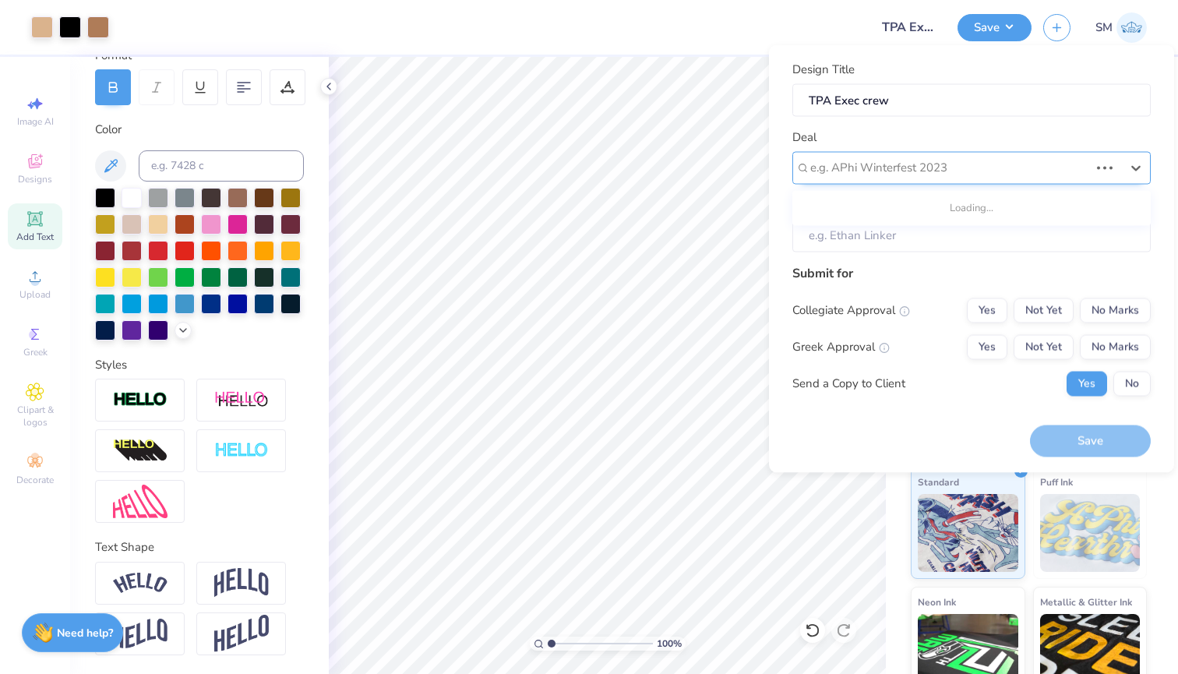
click at [985, 153] on div "e.g. APhi Winterfest 2023" at bounding box center [971, 167] width 358 height 33
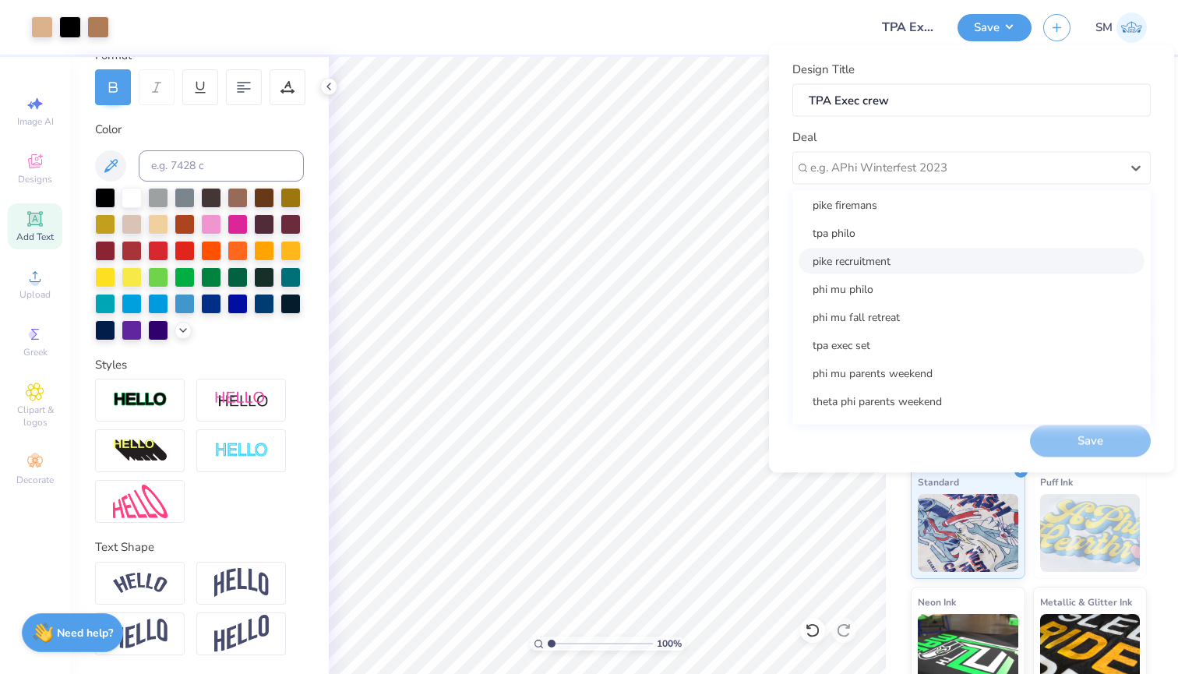
scroll to position [179, 0]
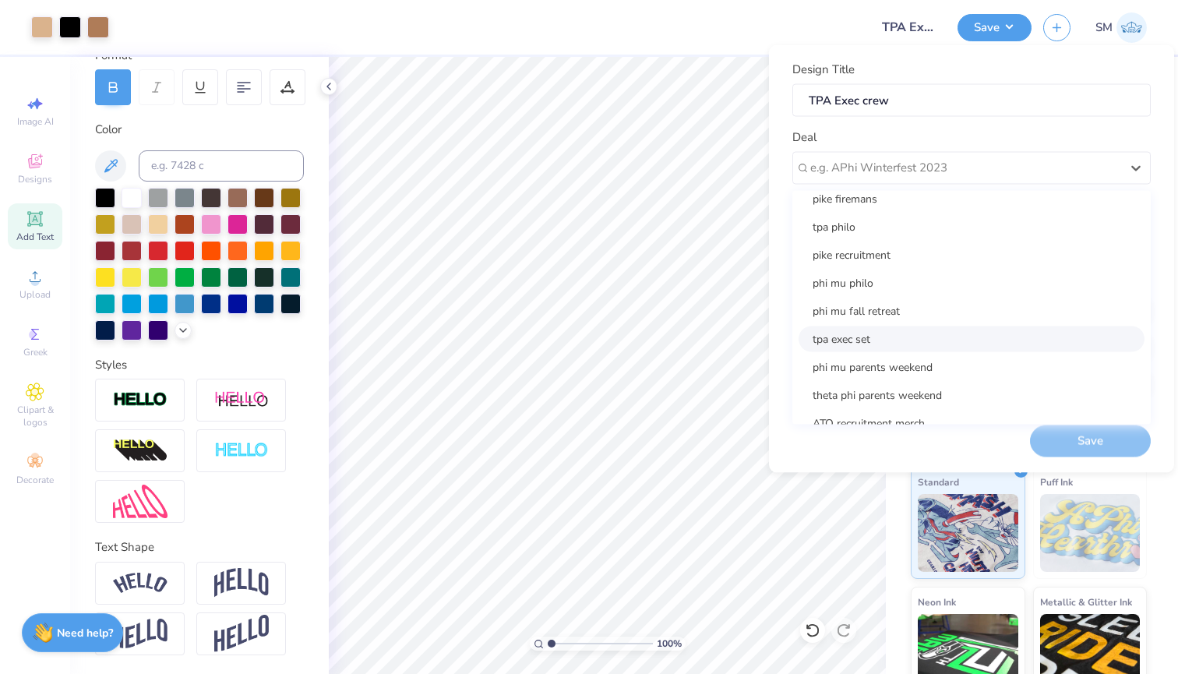
click at [901, 329] on div "tpa exec set" at bounding box center [971, 339] width 346 height 26
type input "[PERSON_NAME]"
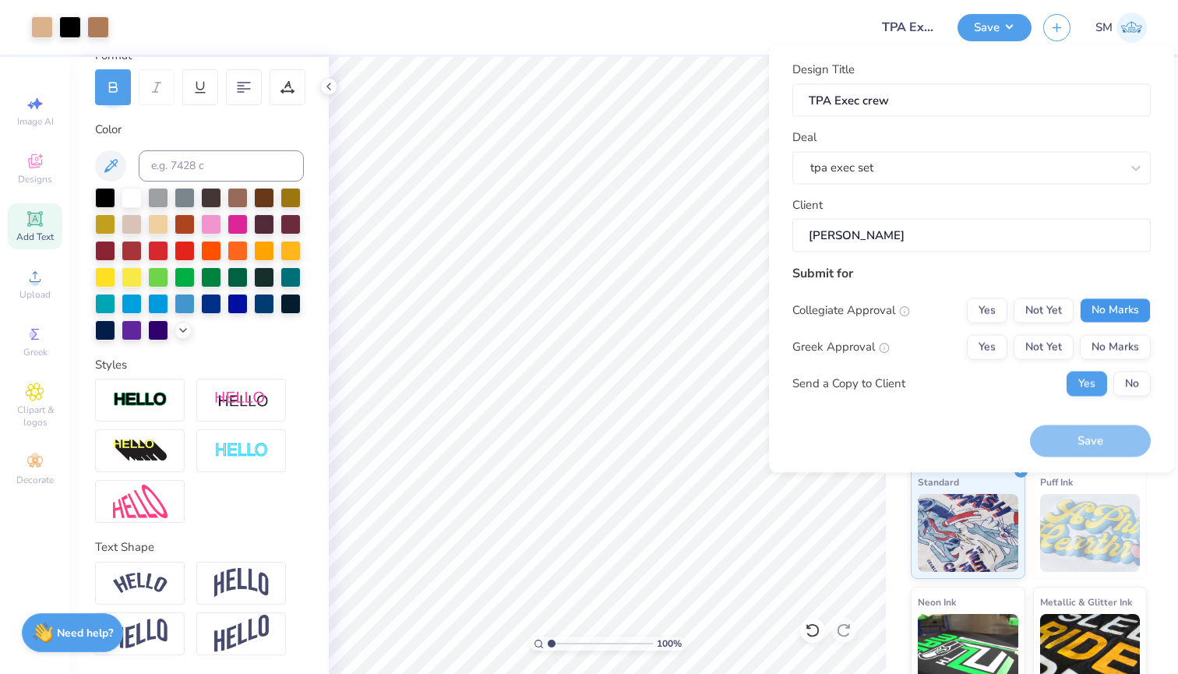
click at [1105, 313] on button "No Marks" at bounding box center [1115, 310] width 71 height 25
click at [989, 337] on button "Yes" at bounding box center [987, 346] width 41 height 25
click at [1137, 386] on button "No" at bounding box center [1131, 383] width 37 height 25
click at [1127, 431] on button "Save" at bounding box center [1090, 441] width 121 height 32
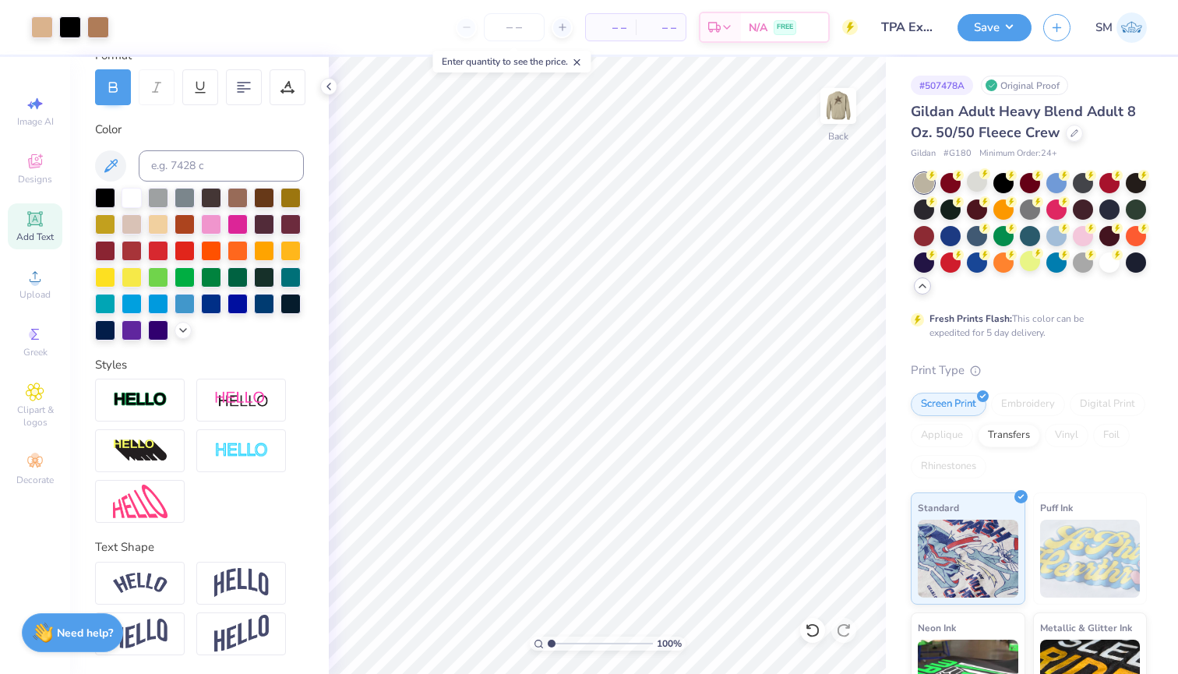
click at [1135, 19] on div "Design Saved" at bounding box center [1027, 15] width 277 height 6
click at [1123, 29] on img at bounding box center [1131, 27] width 30 height 30
click at [1075, 36] on div "SM" at bounding box center [1095, 27] width 104 height 30
click at [1066, 33] on button "button" at bounding box center [1056, 25] width 27 height 27
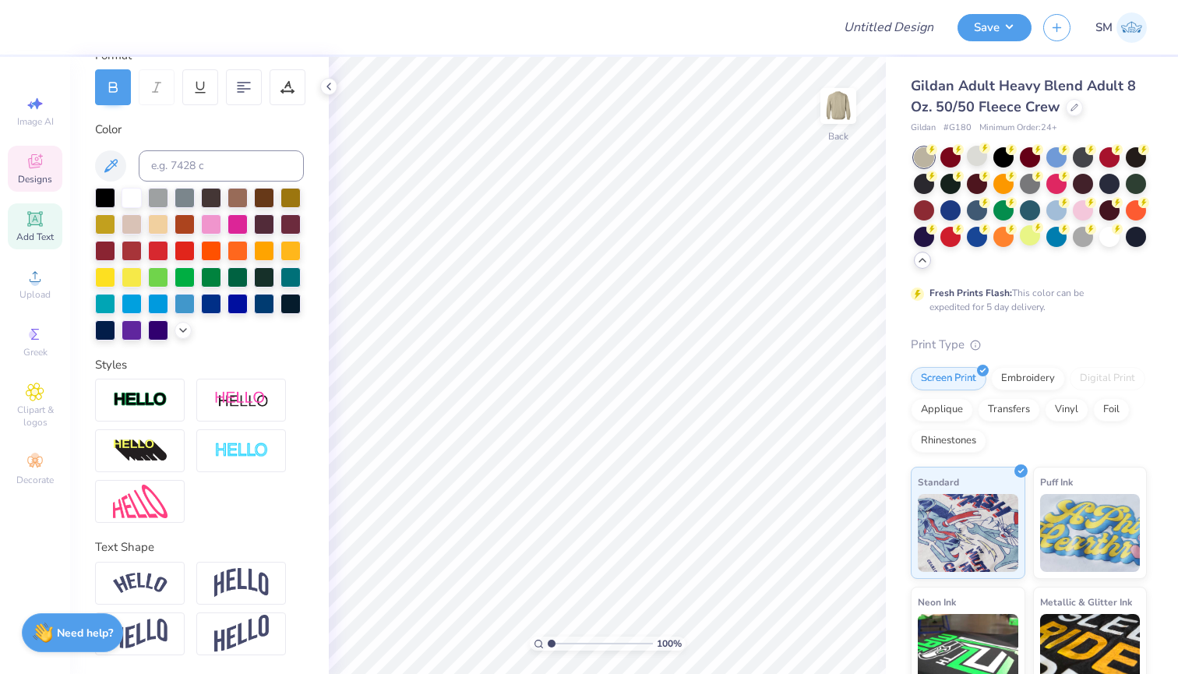
click at [37, 175] on span "Designs" at bounding box center [35, 179] width 34 height 12
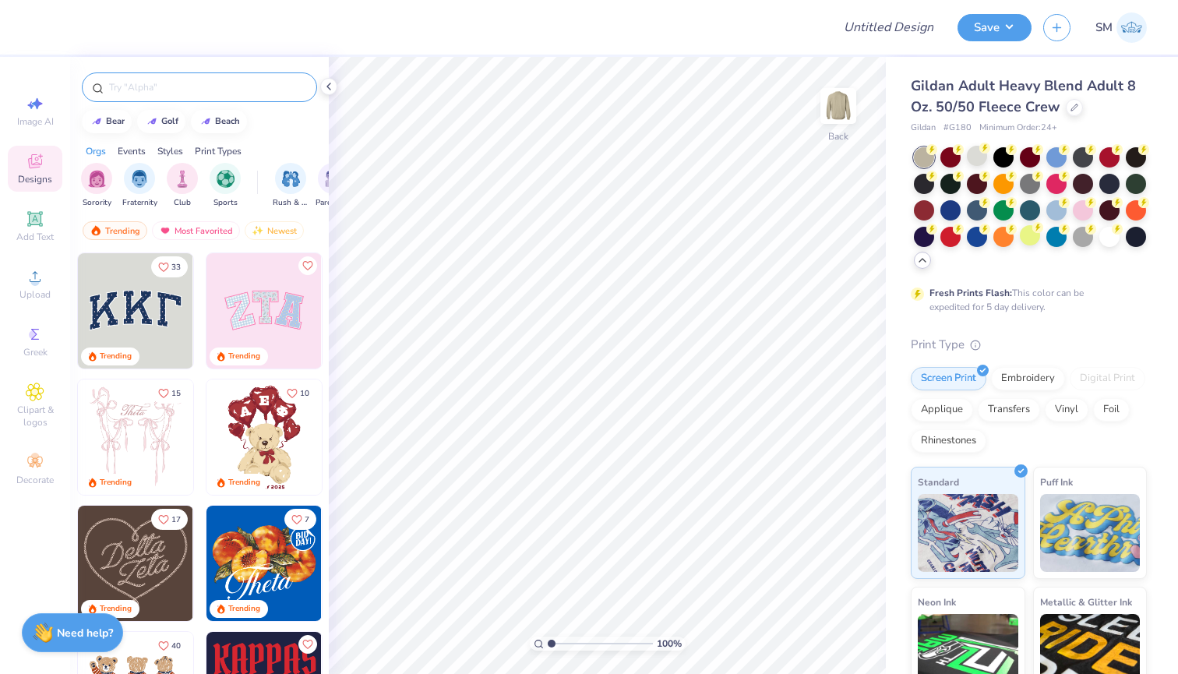
click at [143, 90] on input "text" at bounding box center [206, 87] width 199 height 16
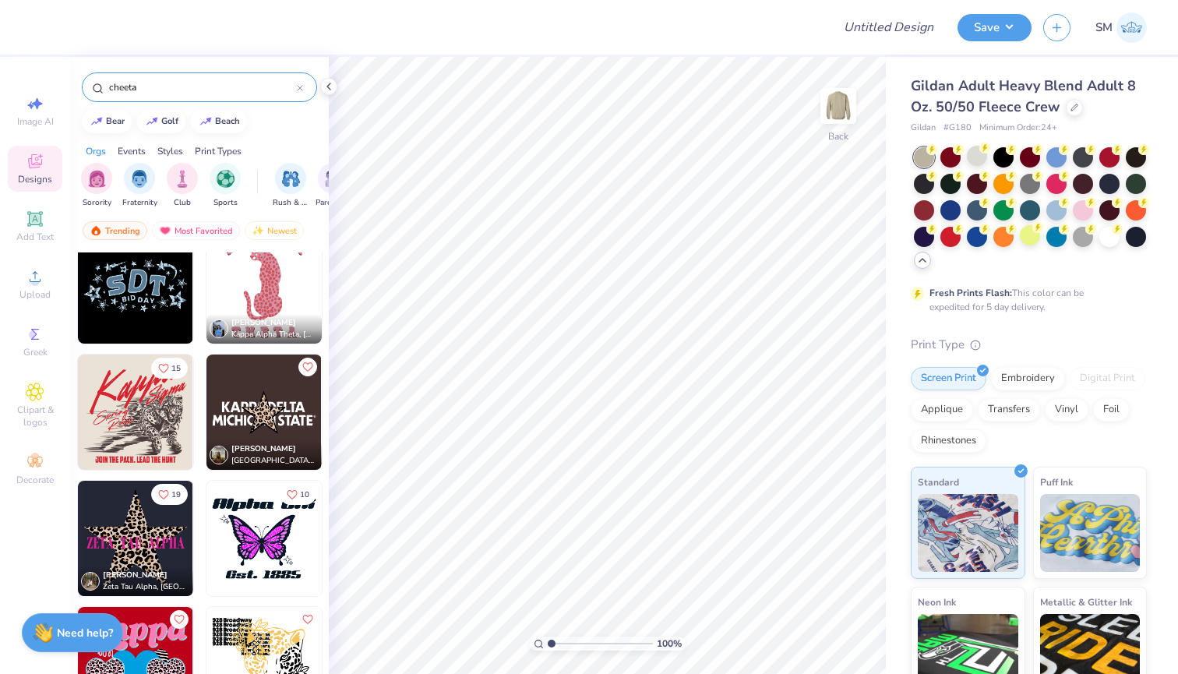
scroll to position [1161, 0]
type input "cheeta"
click at [267, 404] on img at bounding box center [263, 411] width 115 height 115
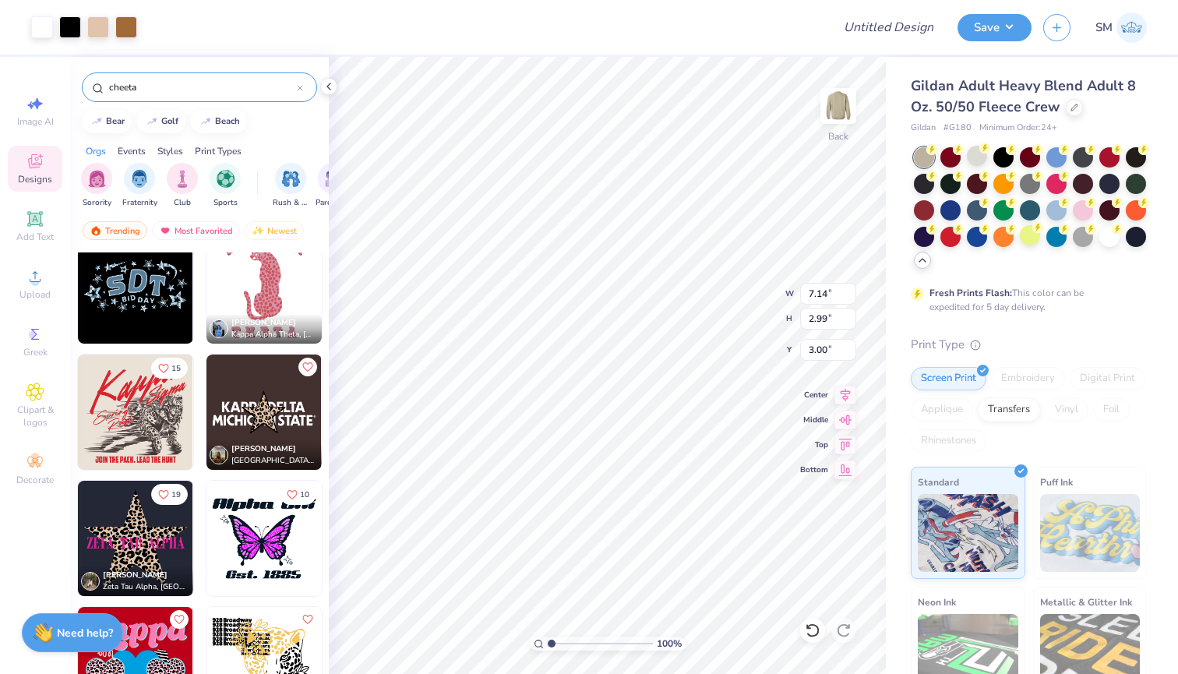
type input "9.32"
type input "3.91"
type input "3.00"
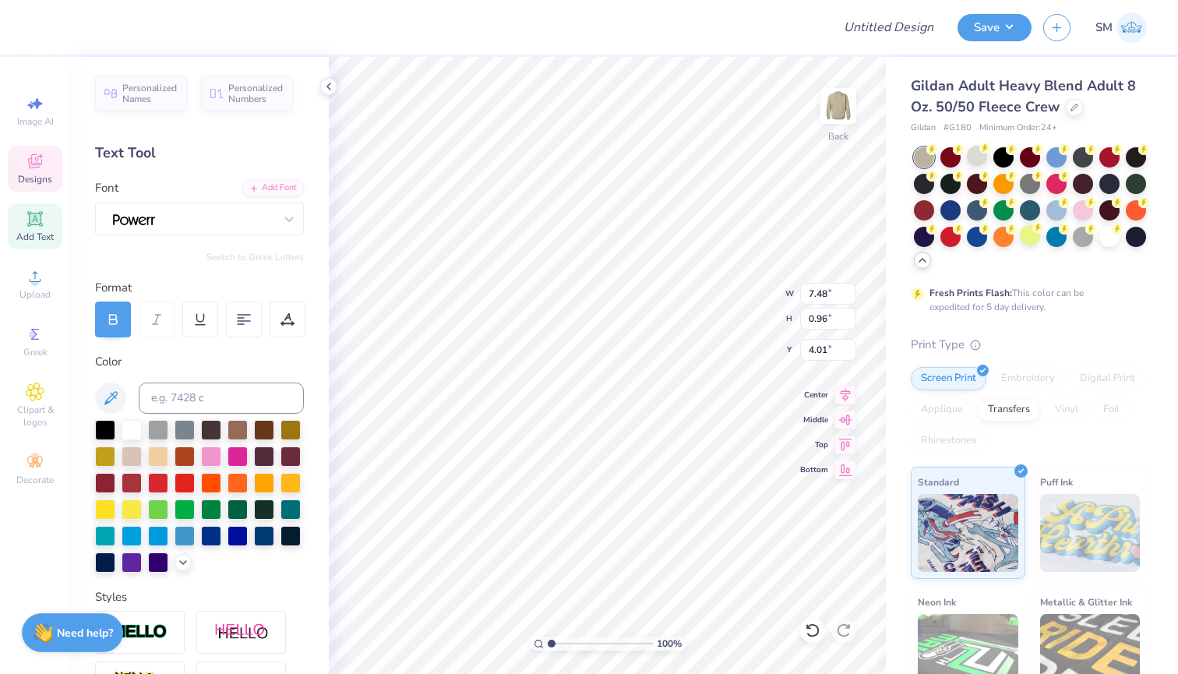
scroll to position [0, 5]
type textarea "THETA PHI ALPHA"
type input "3.28"
type input "3.00"
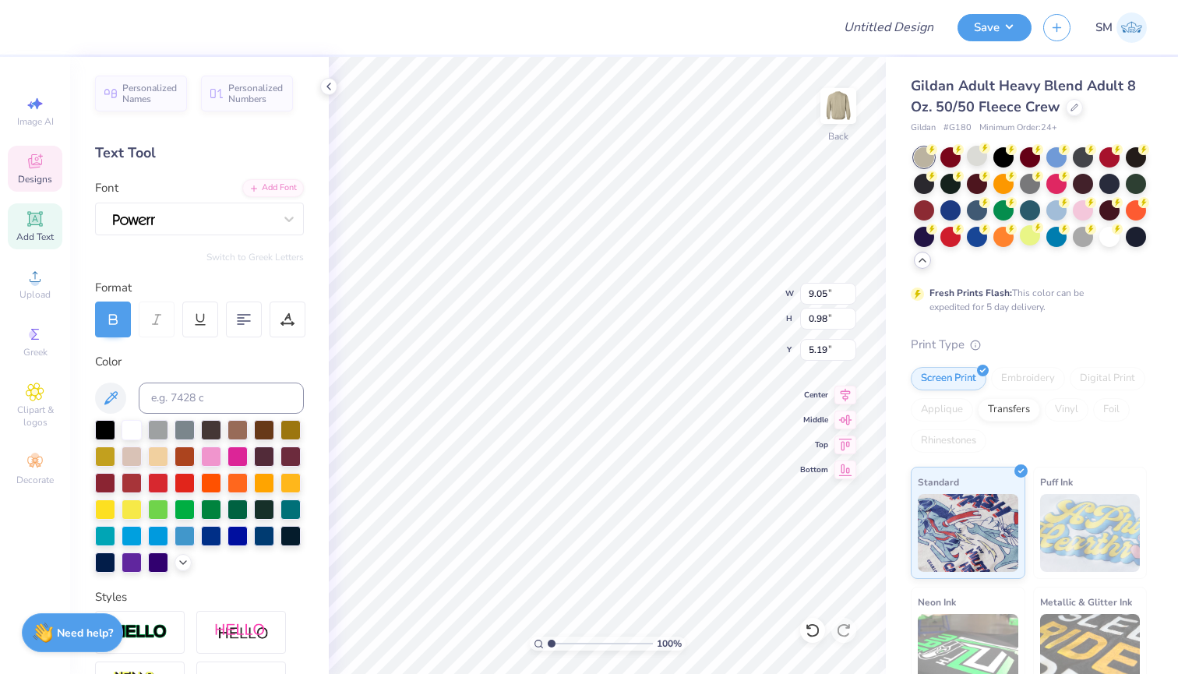
type textarea "E"
type textarea "e"
type textarea "EXEC BOARD"
type input "6.91"
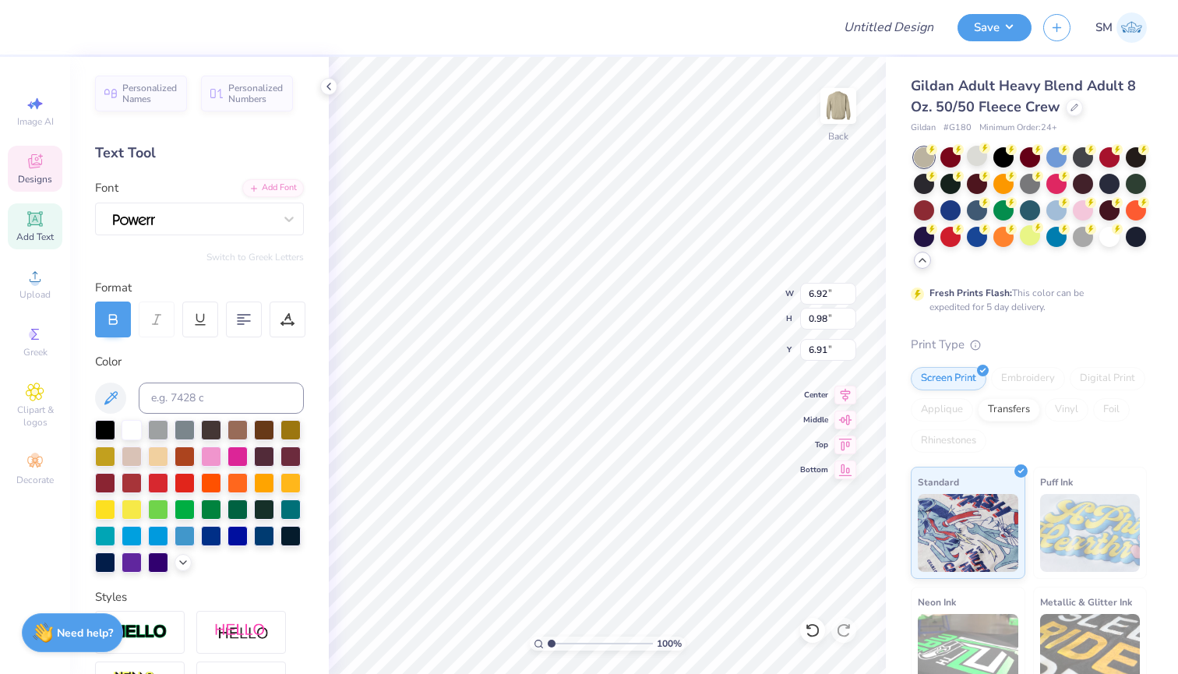
type input "5.74"
type input "0.81"
type input "6.91"
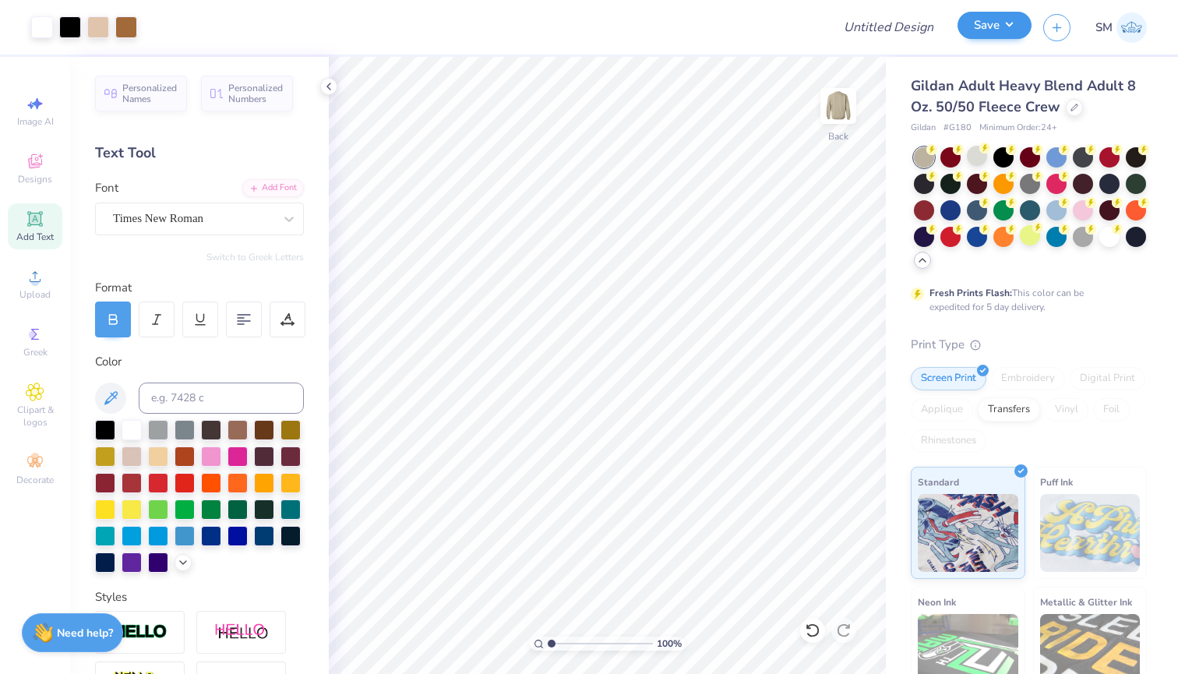
click at [997, 30] on button "Save" at bounding box center [994, 25] width 74 height 27
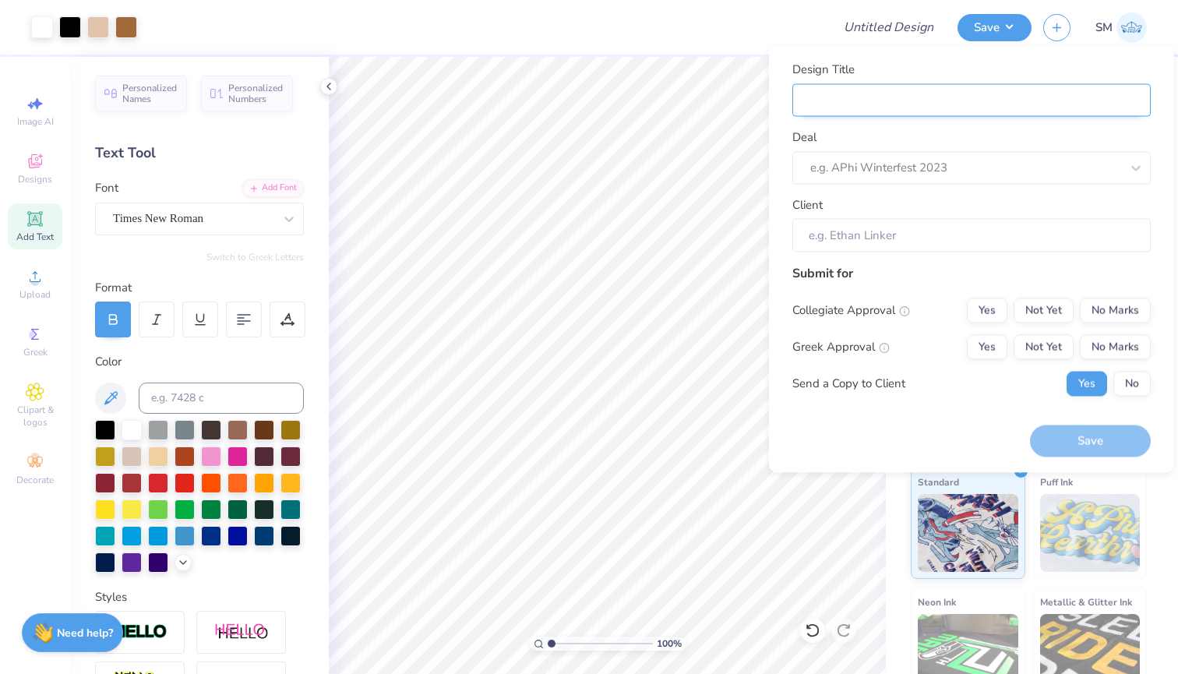
click at [946, 111] on input "Design Title" at bounding box center [971, 99] width 358 height 33
type input "T"
type input "TP"
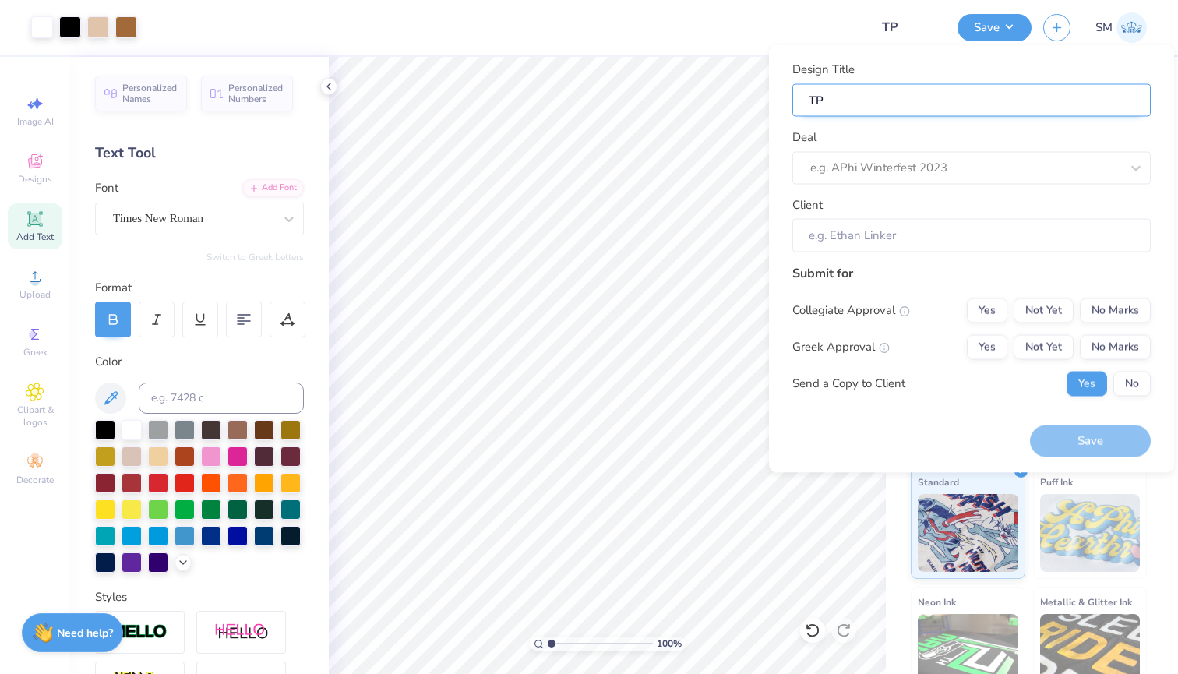
type input "TPA"
type input "TPA e"
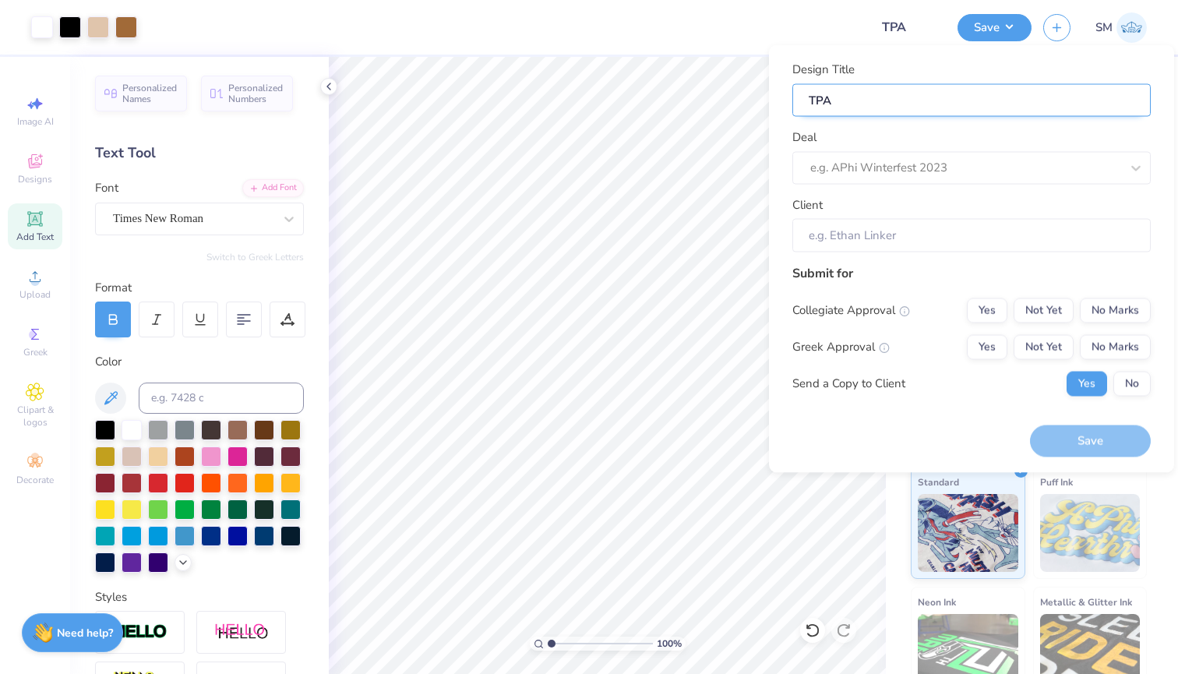
type input "TPA e"
type input "TPA ex"
type input "TPA exe"
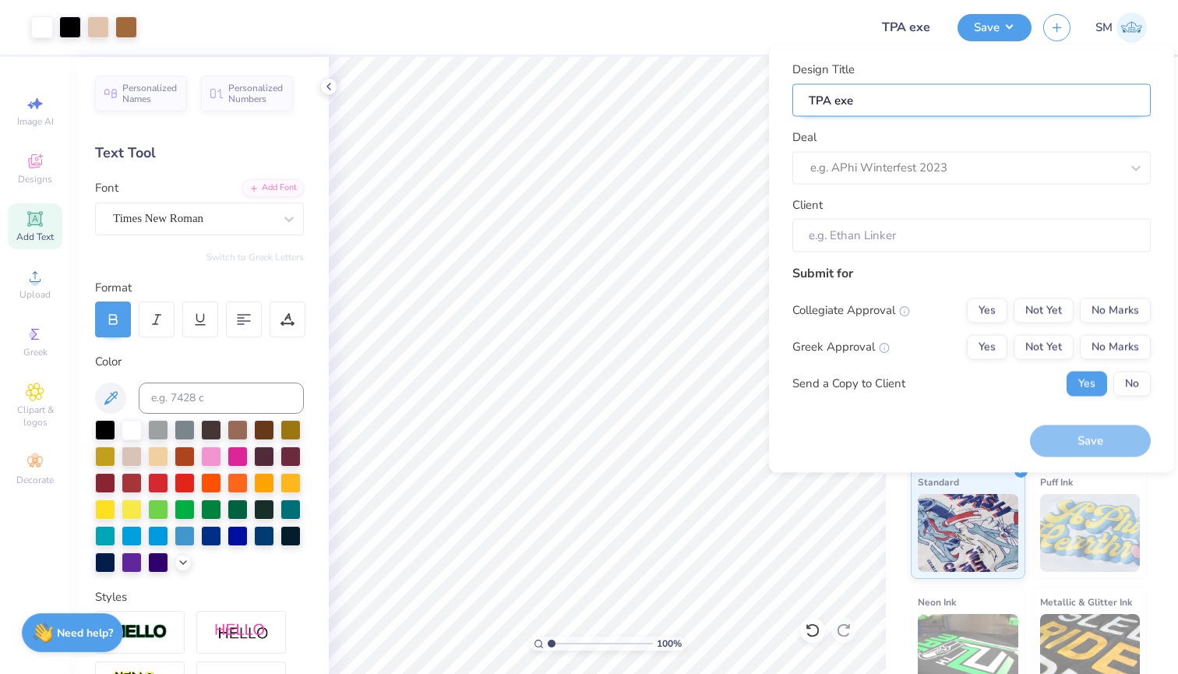
type input "TPA exec"
type input "TPA exec c"
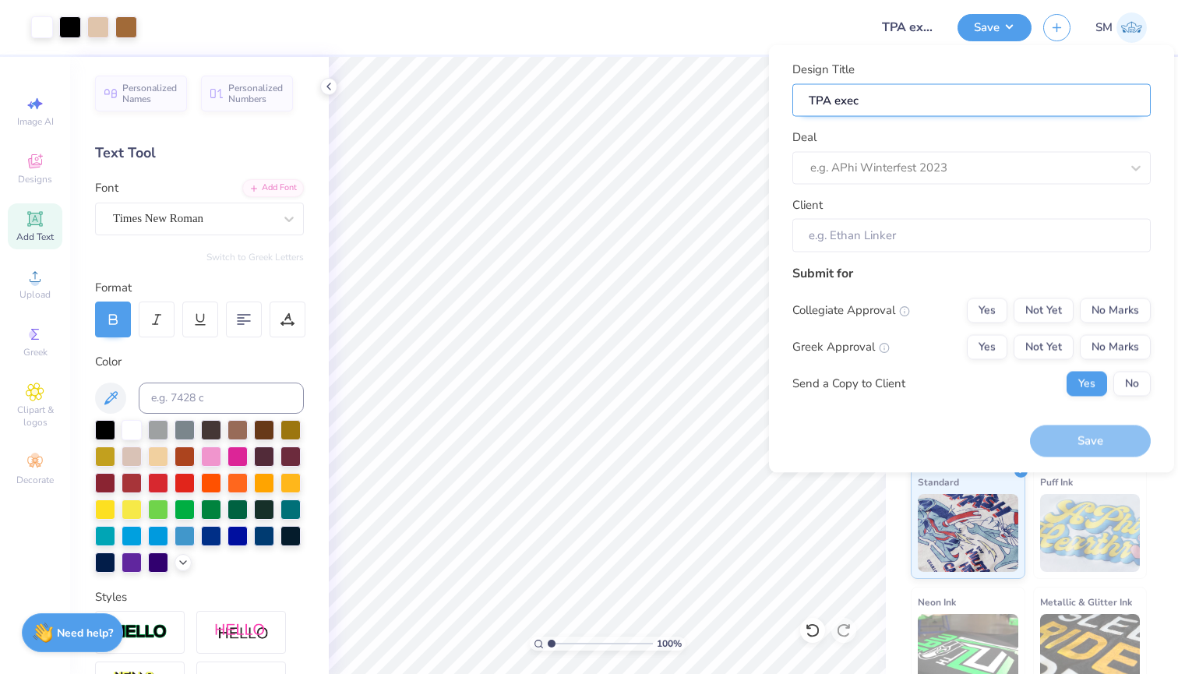
type input "TPA exec c"
type input "TPA exec cr"
type input "TPA exec cre"
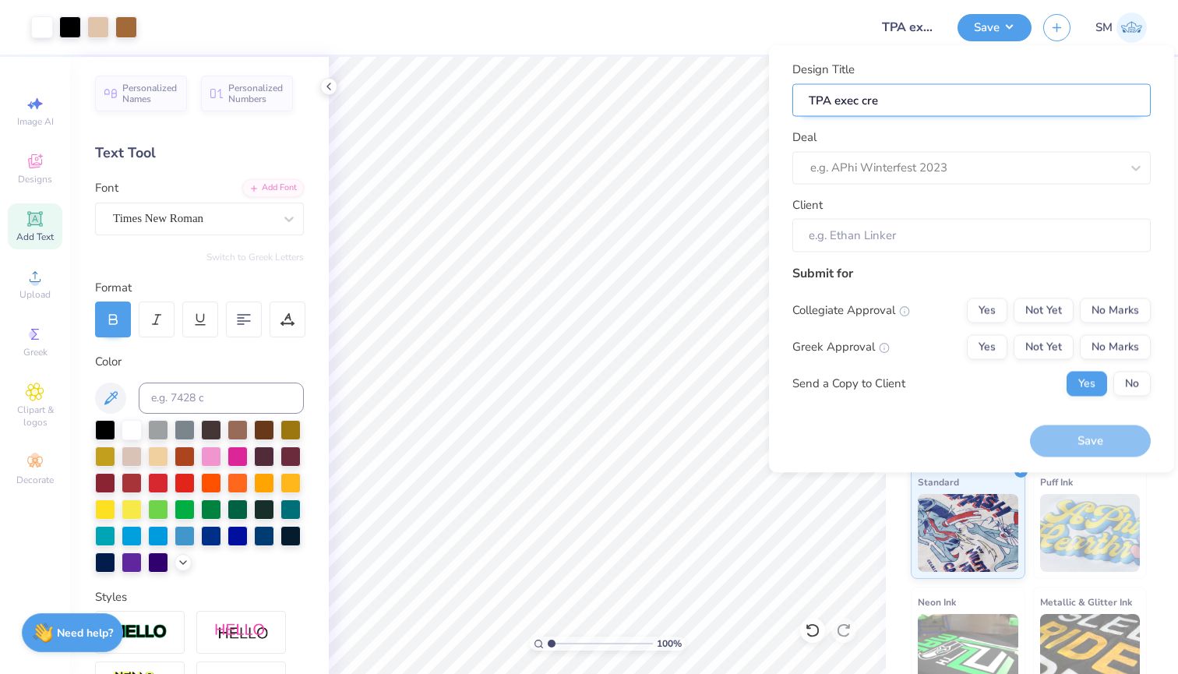
type input "TPA exec crew"
type input "TPA exec crew 2"
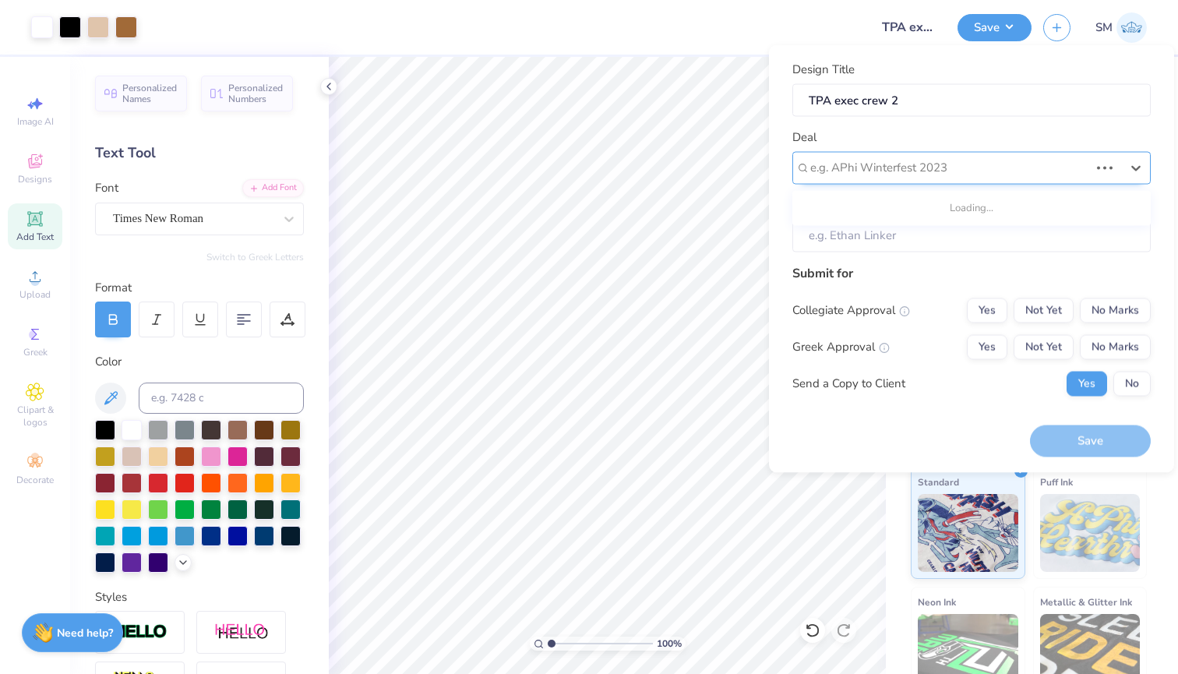
click at [925, 169] on div "e.g. APhi Winterfest 2023" at bounding box center [949, 168] width 279 height 18
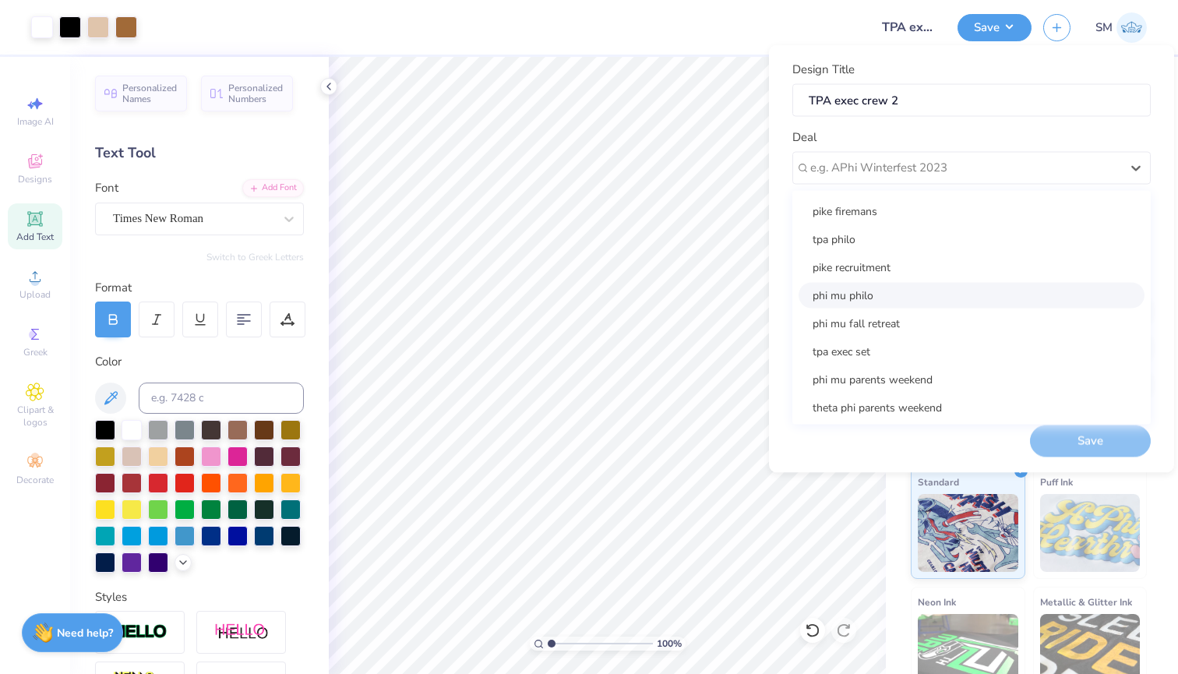
scroll to position [171, 0]
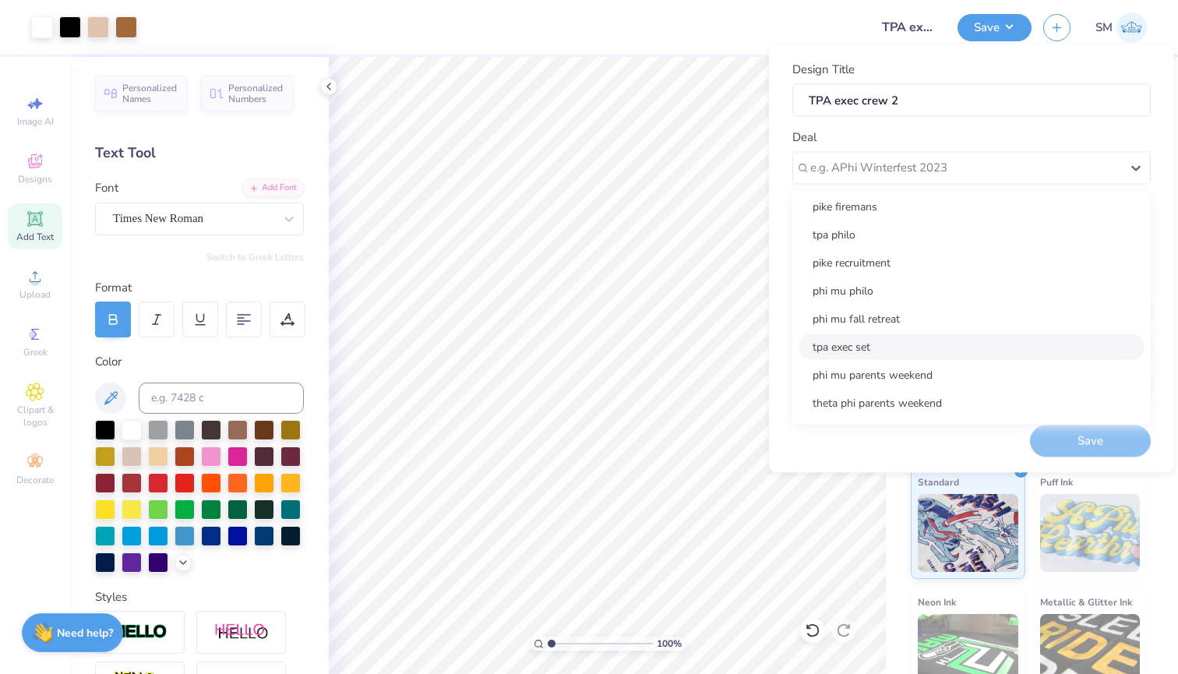
click at [897, 346] on div "tpa exec set" at bounding box center [971, 346] width 346 height 26
type input "[PERSON_NAME]"
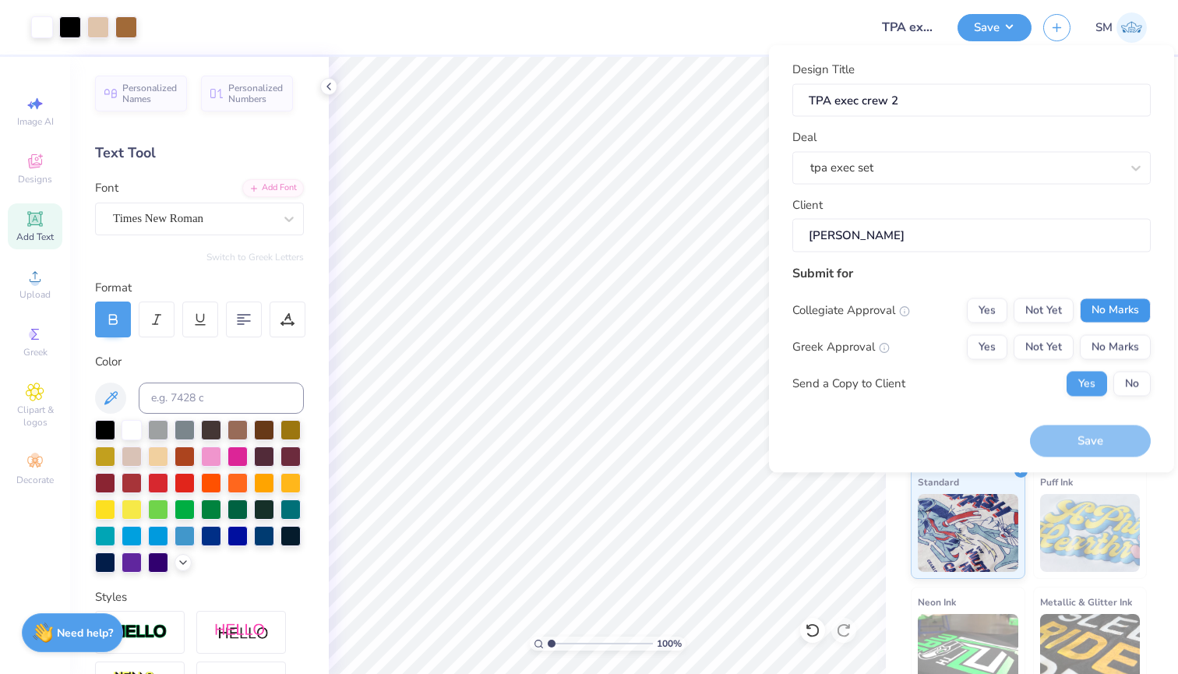
click at [1108, 303] on button "No Marks" at bounding box center [1115, 310] width 71 height 25
click at [977, 347] on button "Yes" at bounding box center [987, 346] width 41 height 25
click at [1118, 379] on button "No" at bounding box center [1131, 383] width 37 height 25
click at [1110, 437] on button "Save" at bounding box center [1090, 441] width 121 height 32
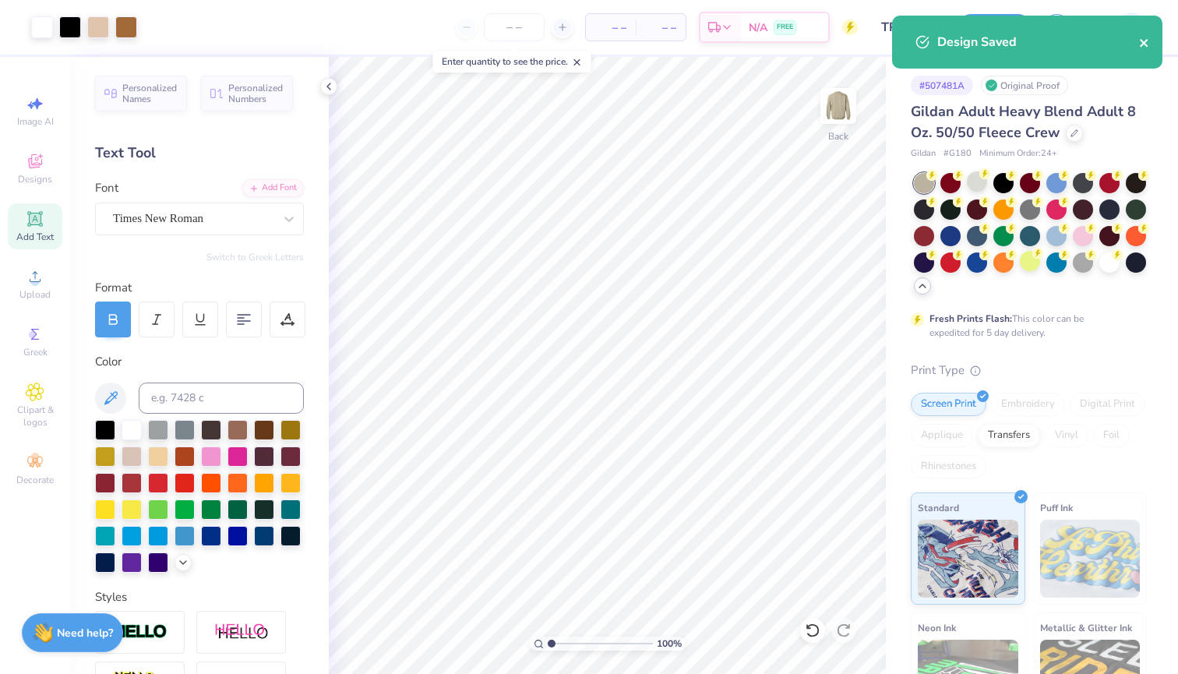
click at [1145, 44] on icon "close" at bounding box center [1144, 43] width 8 height 8
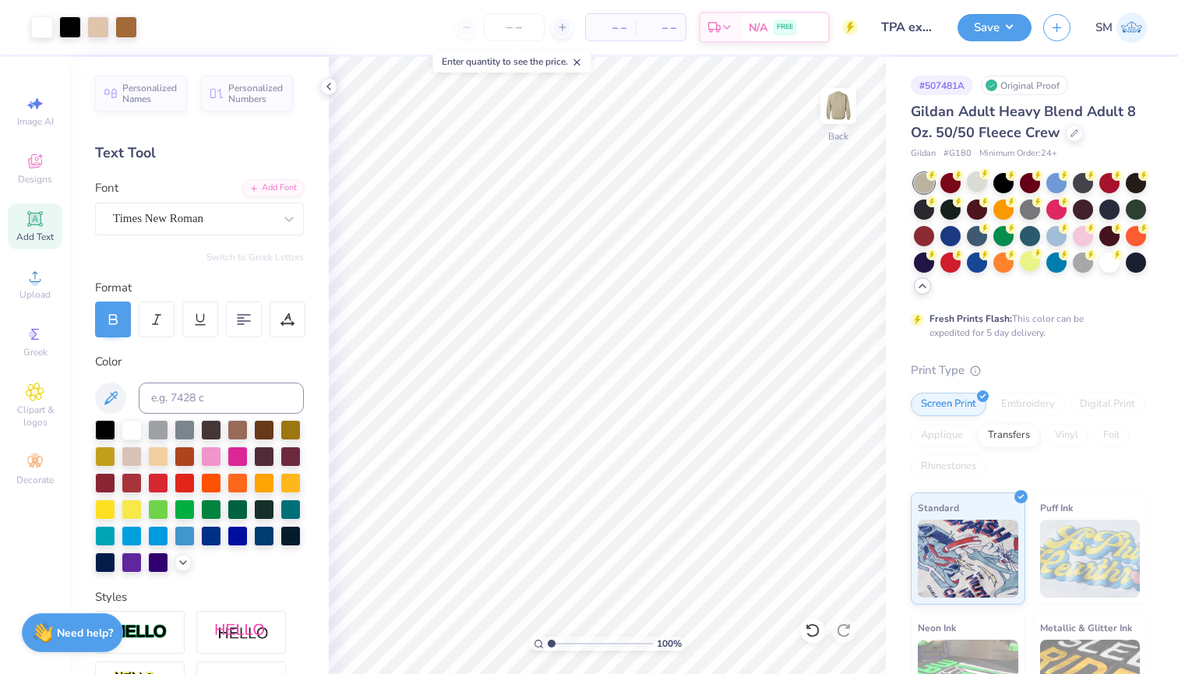
click at [52, 40] on div "Art colors" at bounding box center [68, 27] width 137 height 55
click at [51, 26] on div at bounding box center [42, 26] width 22 height 22
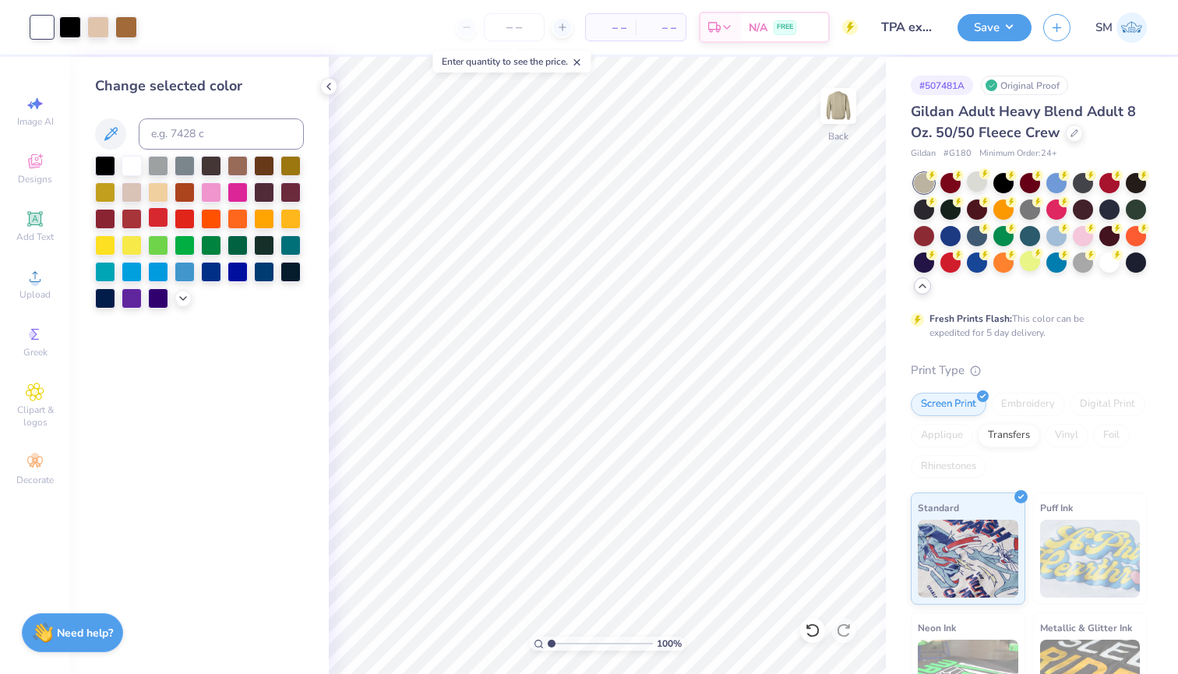
click at [165, 227] on div at bounding box center [158, 217] width 20 height 20
click at [263, 287] on div at bounding box center [199, 232] width 209 height 153
click at [972, 28] on button "Save" at bounding box center [994, 25] width 74 height 27
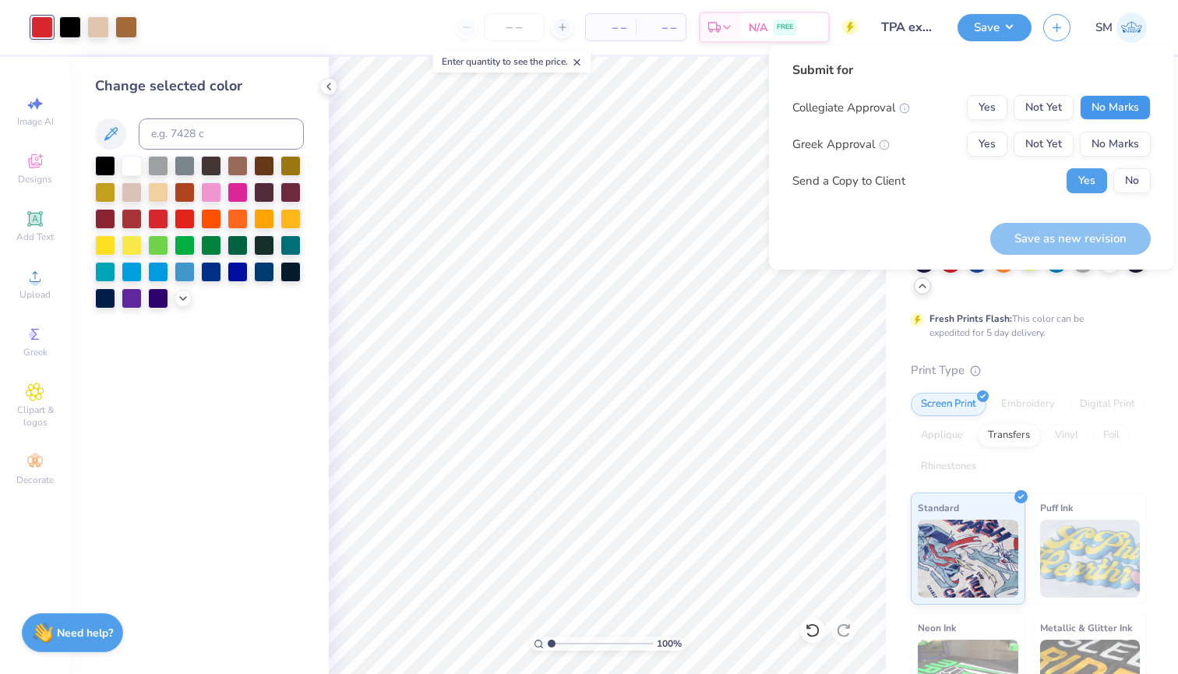
click at [1106, 115] on button "No Marks" at bounding box center [1115, 107] width 71 height 25
click at [984, 143] on button "Yes" at bounding box center [987, 144] width 41 height 25
click at [1124, 183] on button "No" at bounding box center [1131, 180] width 37 height 25
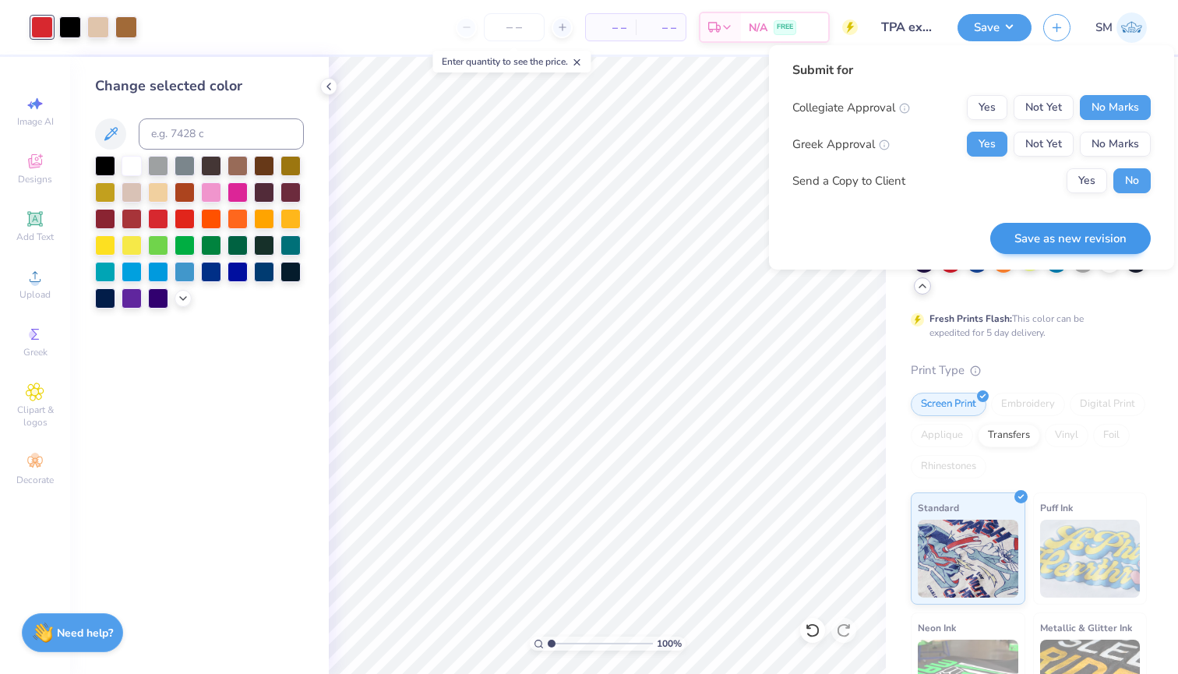
click at [1124, 235] on button "Save as new revision" at bounding box center [1070, 239] width 160 height 32
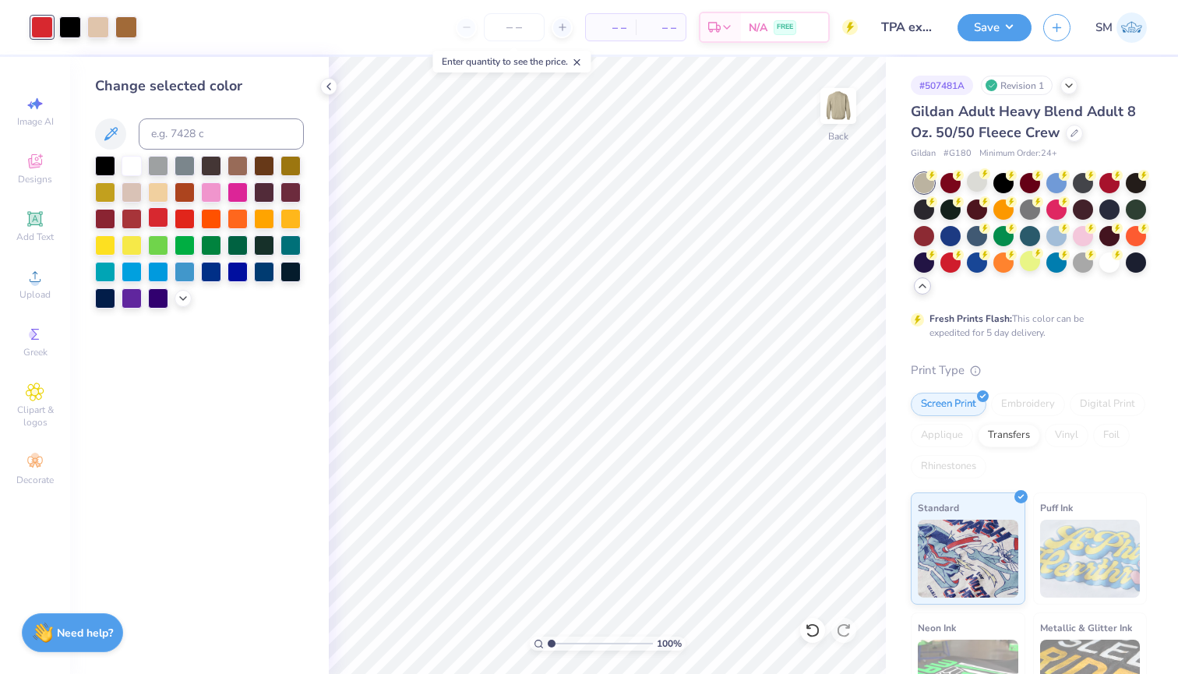
click at [156, 224] on div at bounding box center [158, 217] width 20 height 20
click at [104, 220] on div at bounding box center [105, 217] width 20 height 20
click at [983, 27] on button "Save" at bounding box center [994, 25] width 74 height 27
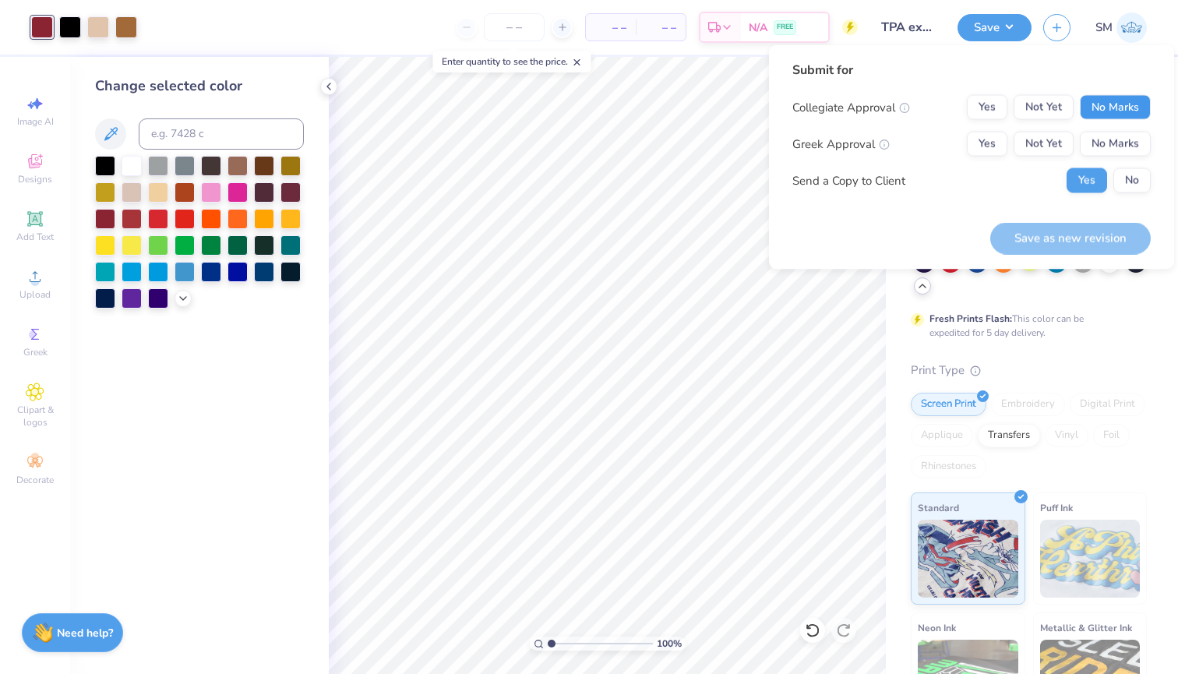
click at [1104, 102] on button "No Marks" at bounding box center [1115, 107] width 71 height 25
click at [981, 141] on button "Yes" at bounding box center [987, 144] width 41 height 25
click at [1127, 189] on button "No" at bounding box center [1131, 180] width 37 height 25
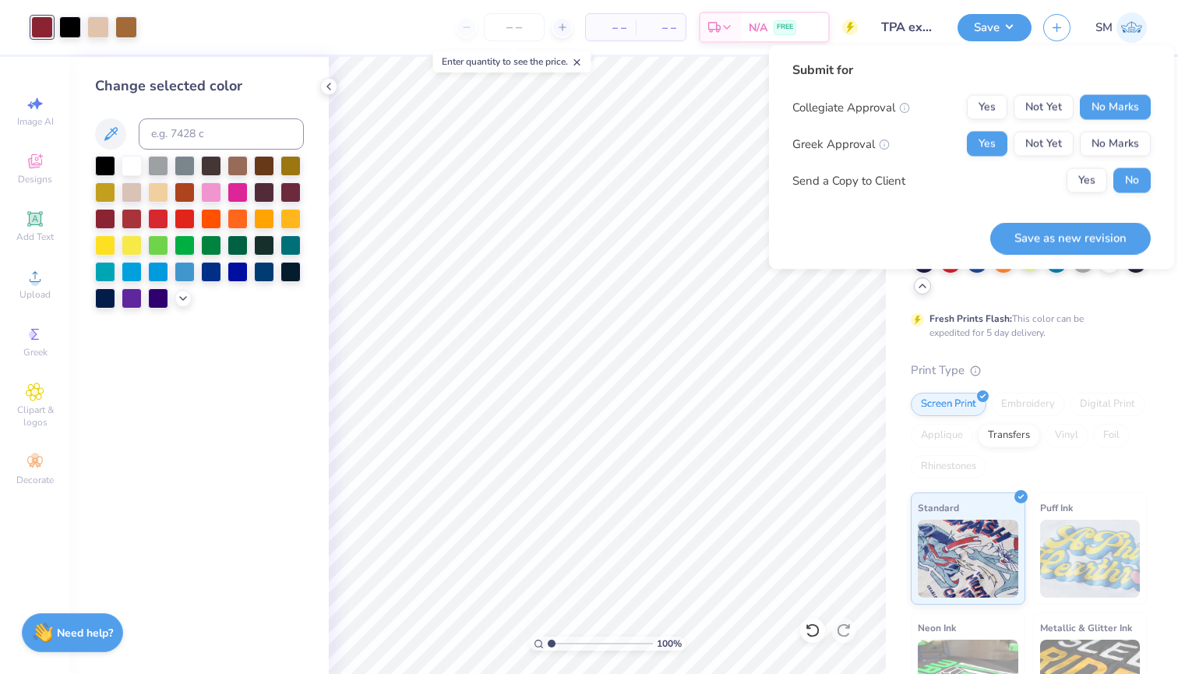
click at [1119, 216] on div "Save as new revision" at bounding box center [1070, 229] width 160 height 49
click at [1119, 230] on button "Save as new revision" at bounding box center [1070, 238] width 160 height 32
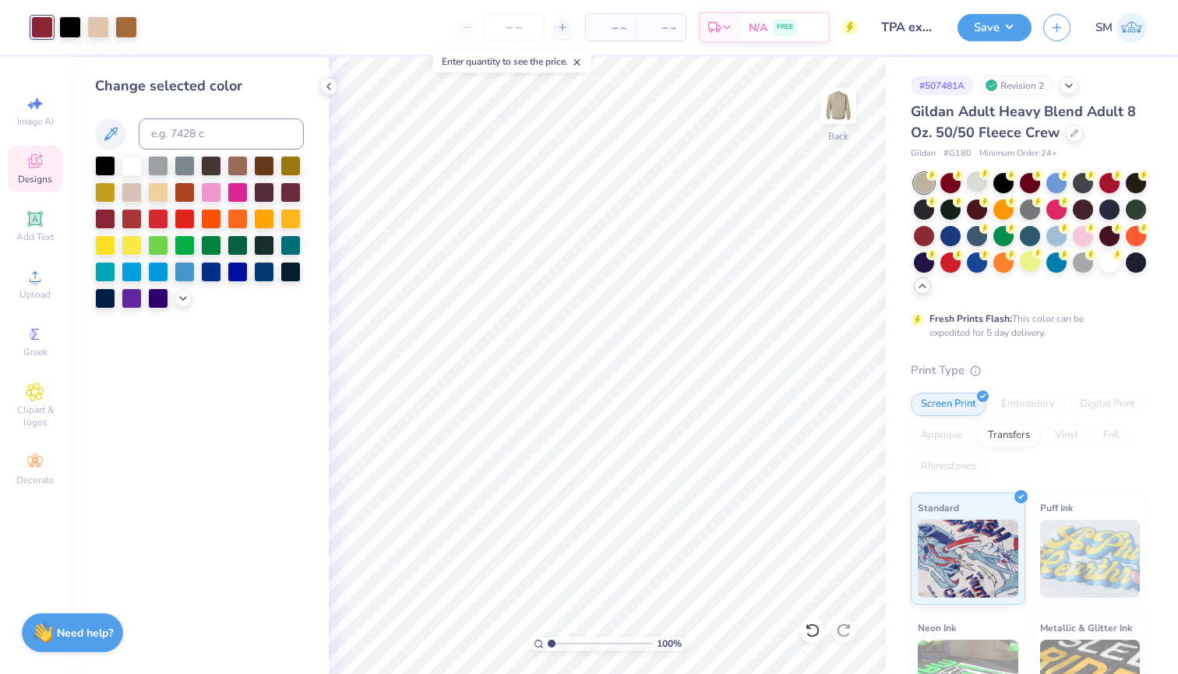
click at [33, 168] on icon at bounding box center [35, 161] width 19 height 19
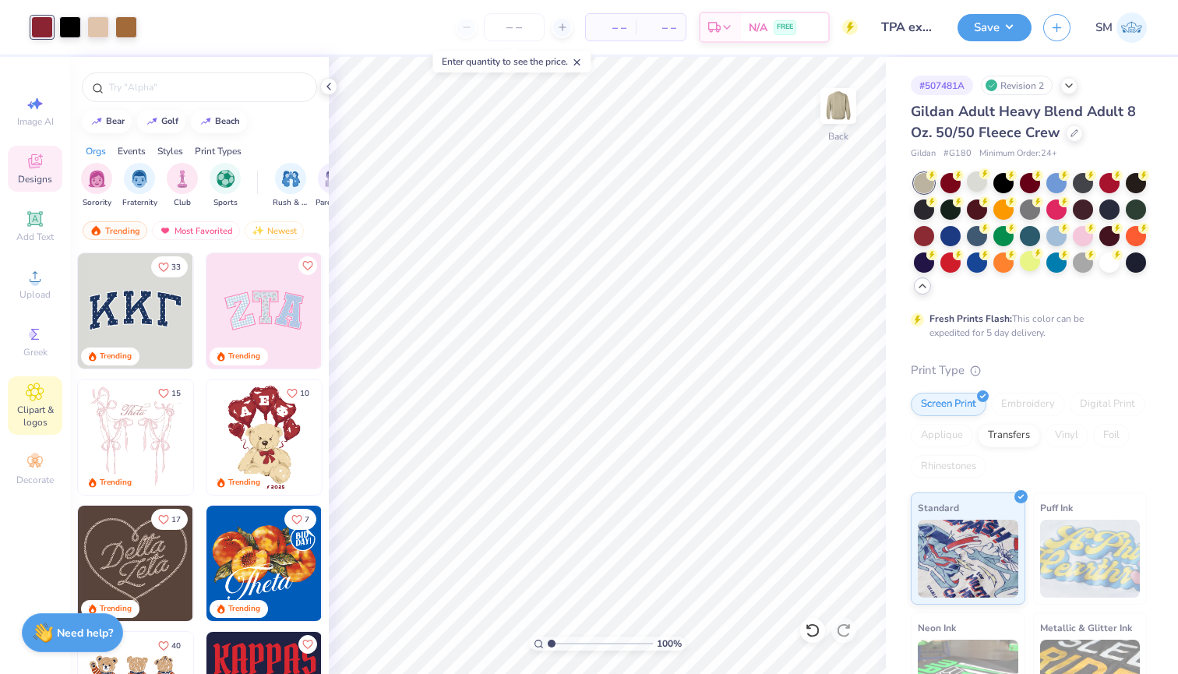
click at [42, 400] on icon at bounding box center [35, 391] width 18 height 19
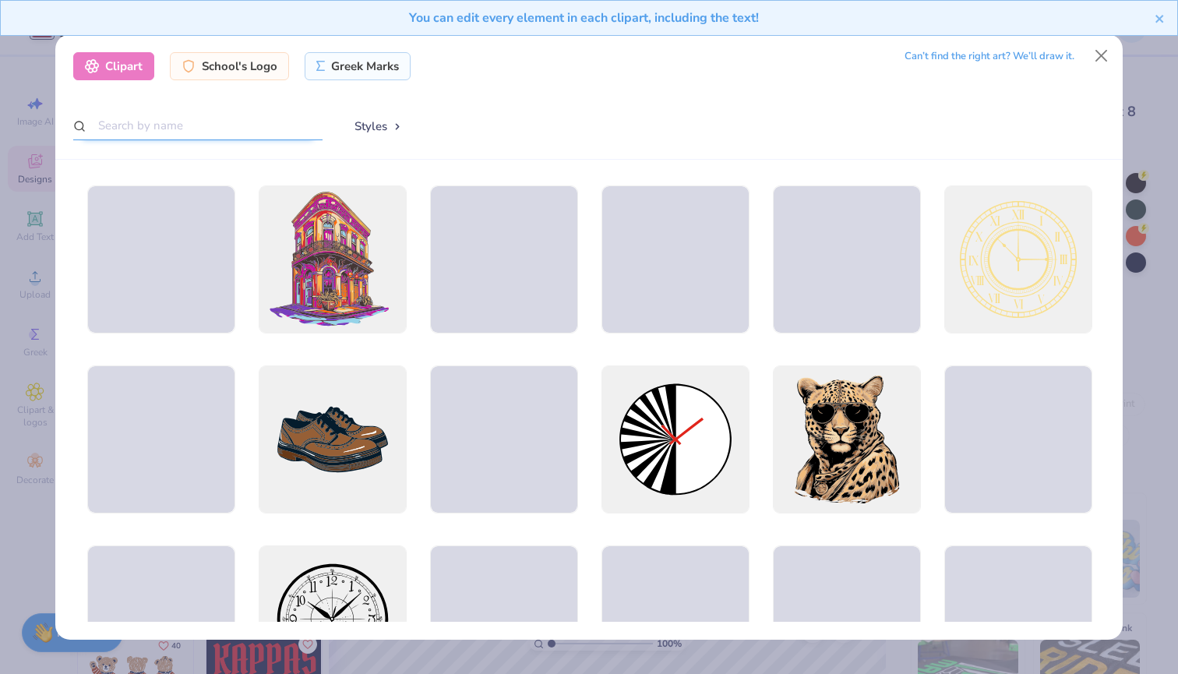
click at [248, 131] on input "text" at bounding box center [197, 125] width 249 height 29
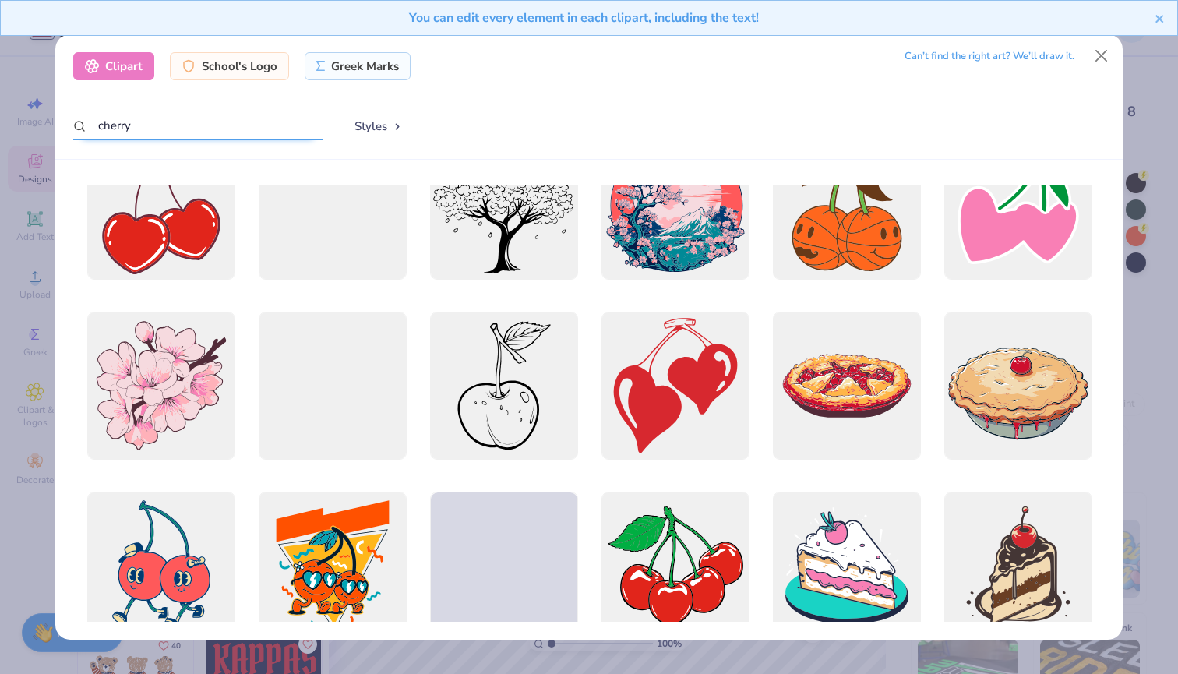
scroll to position [245, 0]
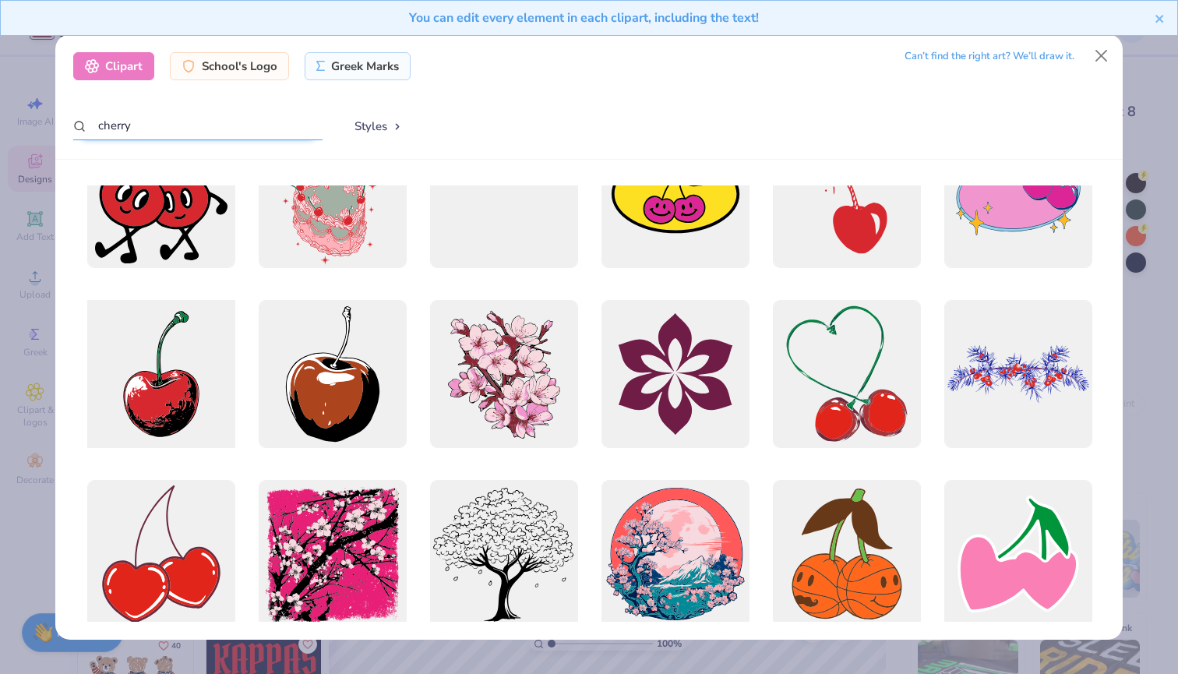
type input "cherry"
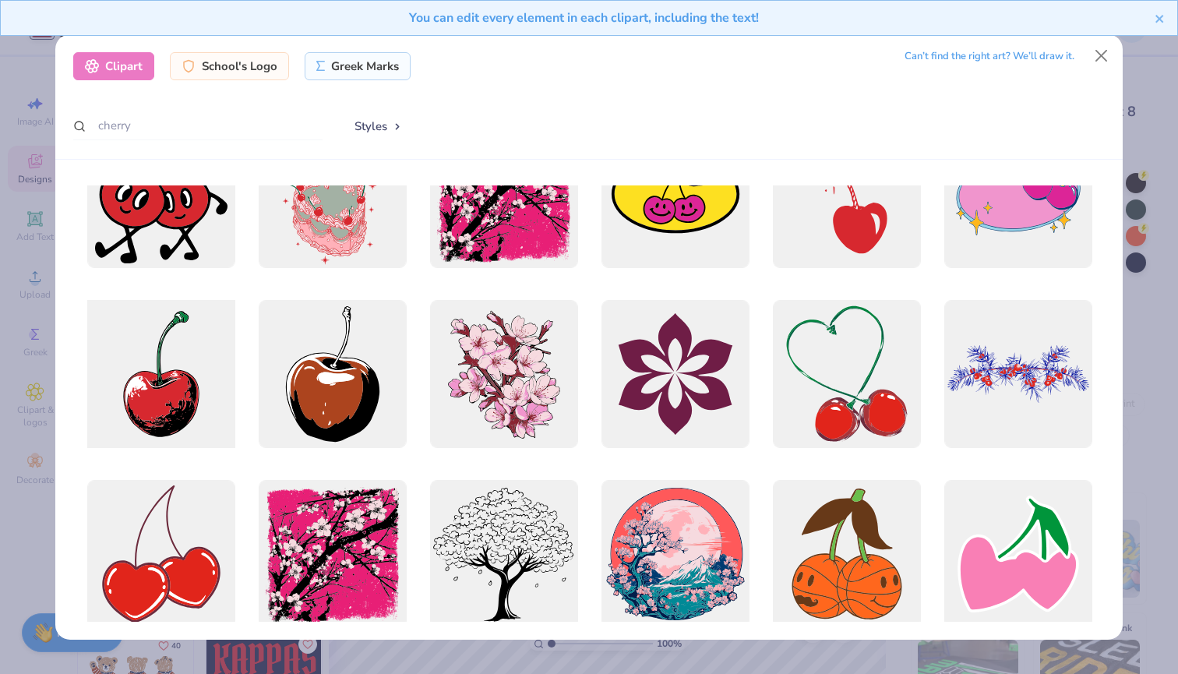
click at [140, 422] on div at bounding box center [160, 373] width 163 height 163
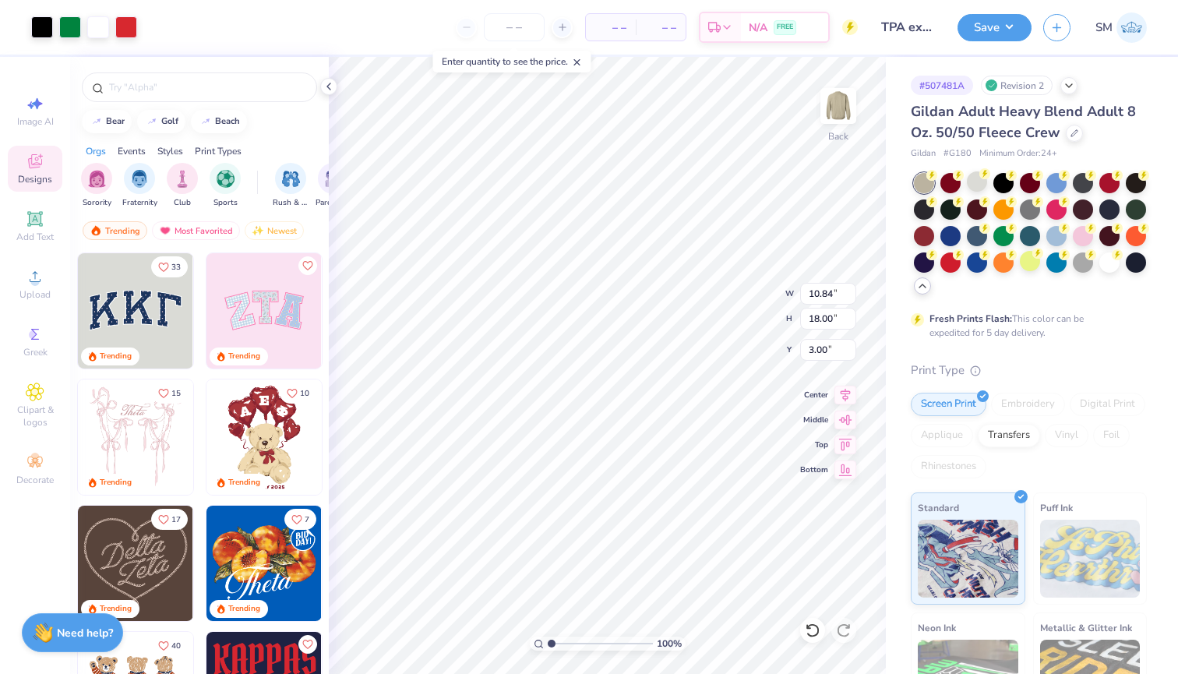
type input "2.83"
type input "4.69"
type input "16.31"
type input "2.78"
type input "4.62"
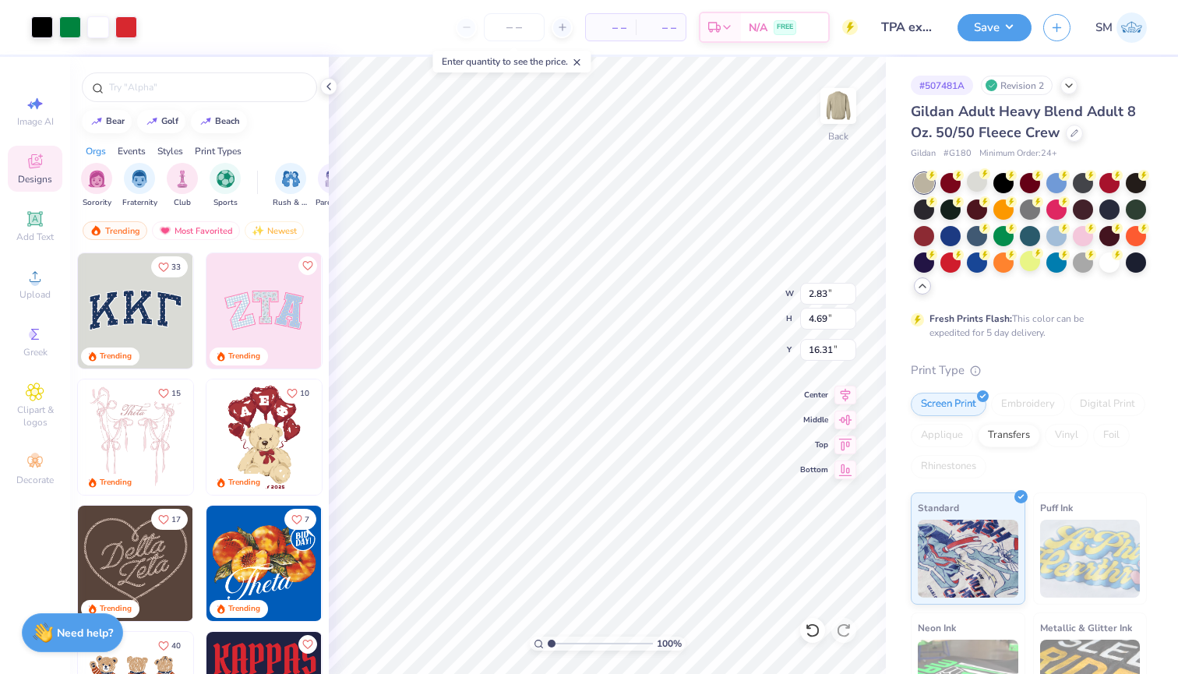
type input "16.38"
type input "2.76"
type input "4.60"
type input "16.28"
click at [590, 637] on div "100 %" at bounding box center [607, 365] width 617 height 617
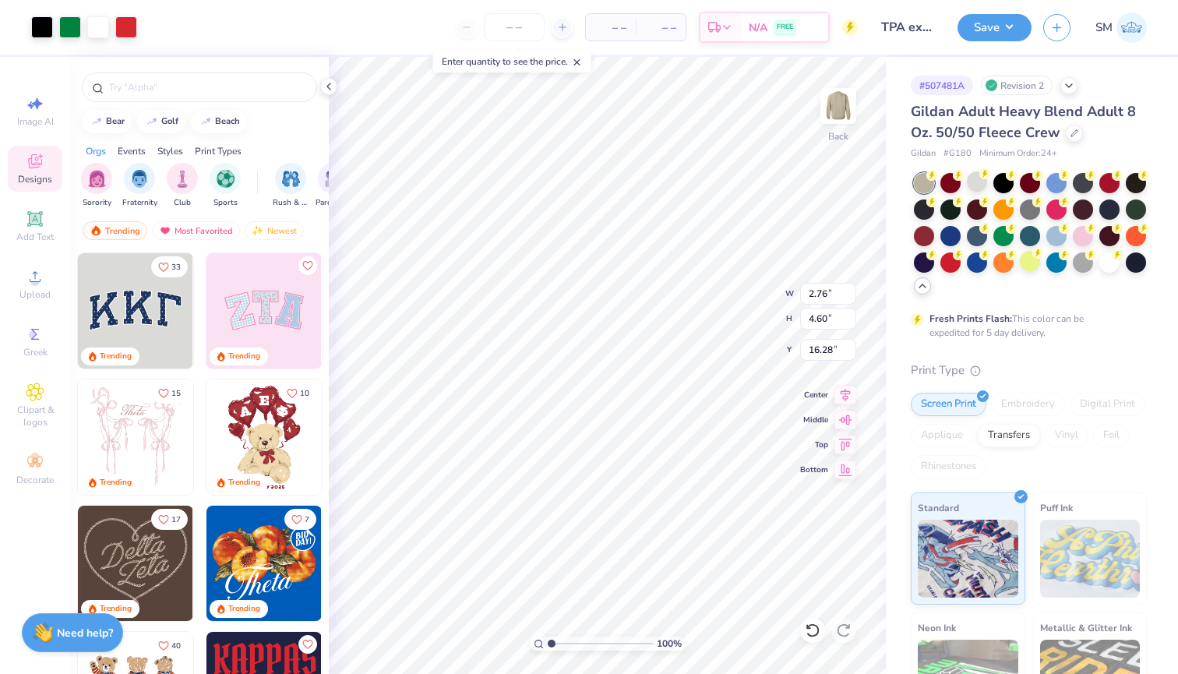
type input "1.55"
type input "2.59"
type input "4.08"
click at [179, 33] on div at bounding box center [182, 26] width 22 height 22
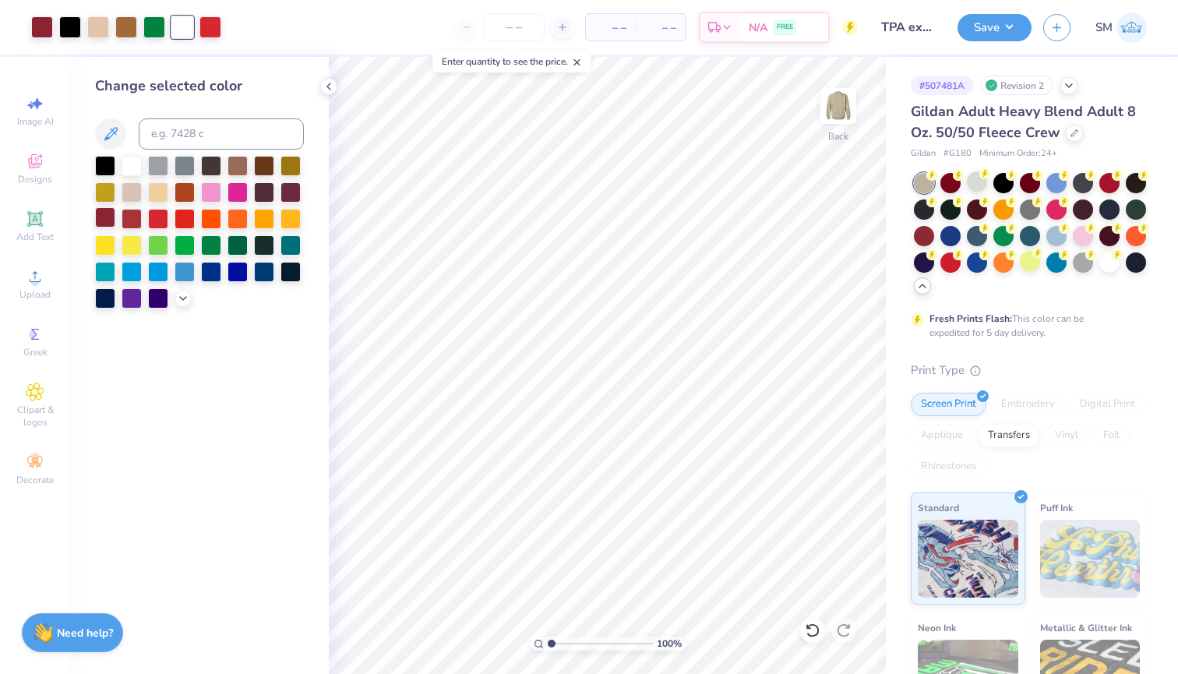
click at [106, 220] on div at bounding box center [105, 217] width 20 height 20
click at [182, 20] on div at bounding box center [182, 26] width 22 height 22
click at [107, 221] on div at bounding box center [105, 217] width 20 height 20
click at [62, 31] on div at bounding box center [70, 26] width 22 height 22
click at [111, 220] on div at bounding box center [105, 217] width 20 height 20
